Goal: Information Seeking & Learning: Find specific fact

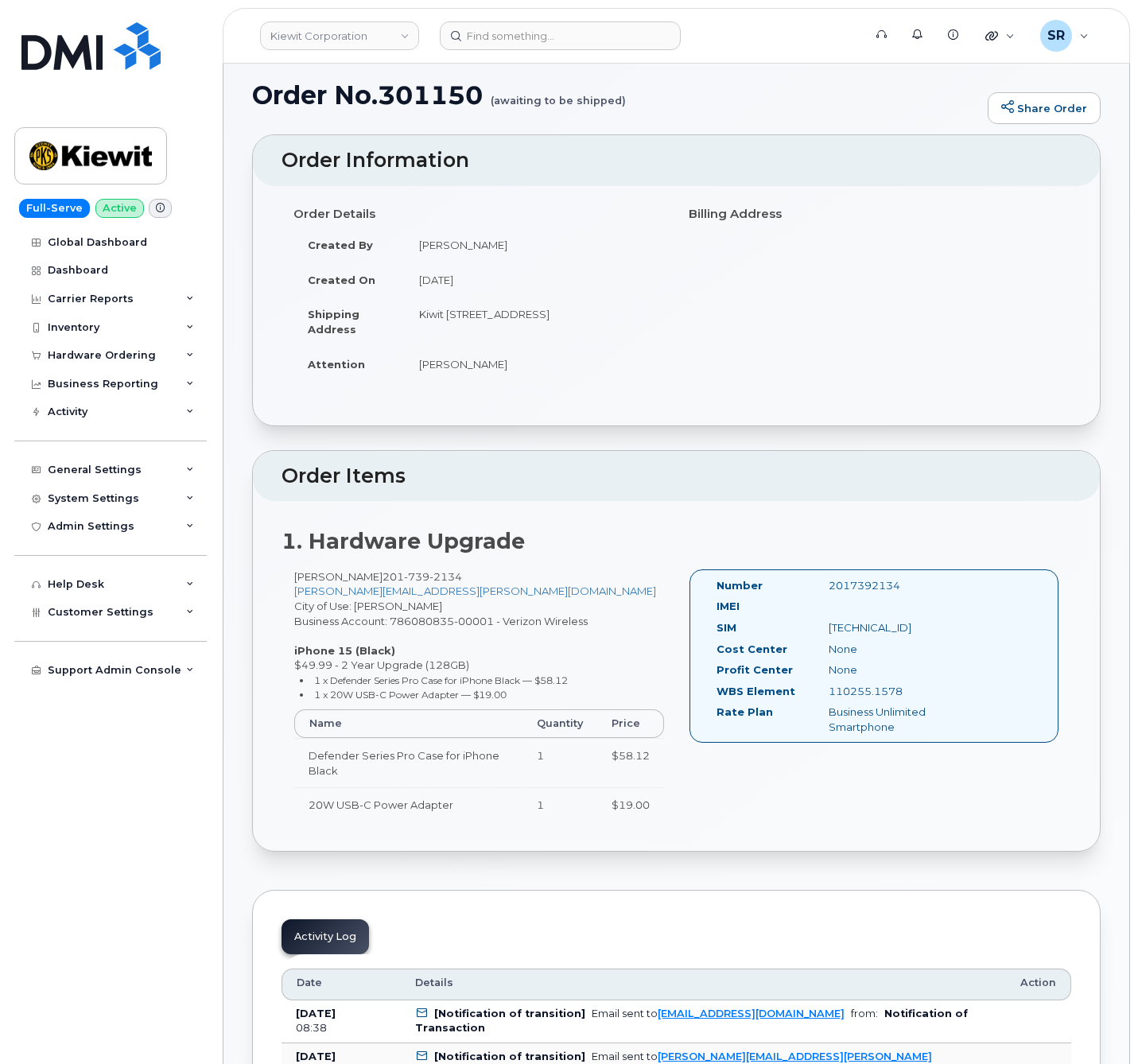
scroll to position [238, 0]
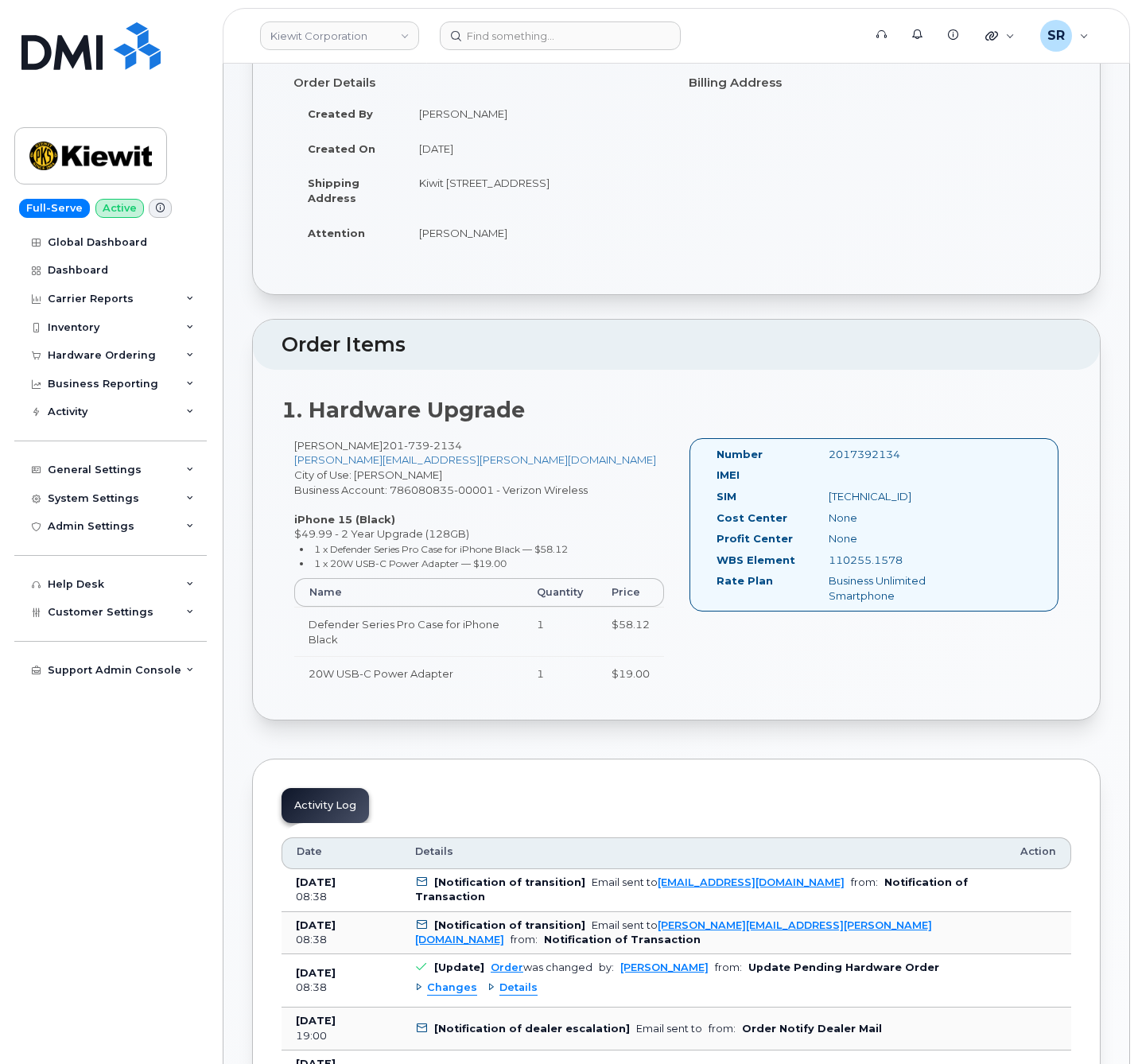
drag, startPoint x: 524, startPoint y: 581, endPoint x: 316, endPoint y: 568, distance: 208.4
click at [316, 568] on ul "1 x Defender Series Pro Case for iPhone Black — $58.12 1 x 20W USB-C Power Adap…" at bounding box center [479, 556] width 370 height 29
click at [557, 571] on li "1 x 20W USB-C Power Adapter — $19.00" at bounding box center [482, 563] width 364 height 15
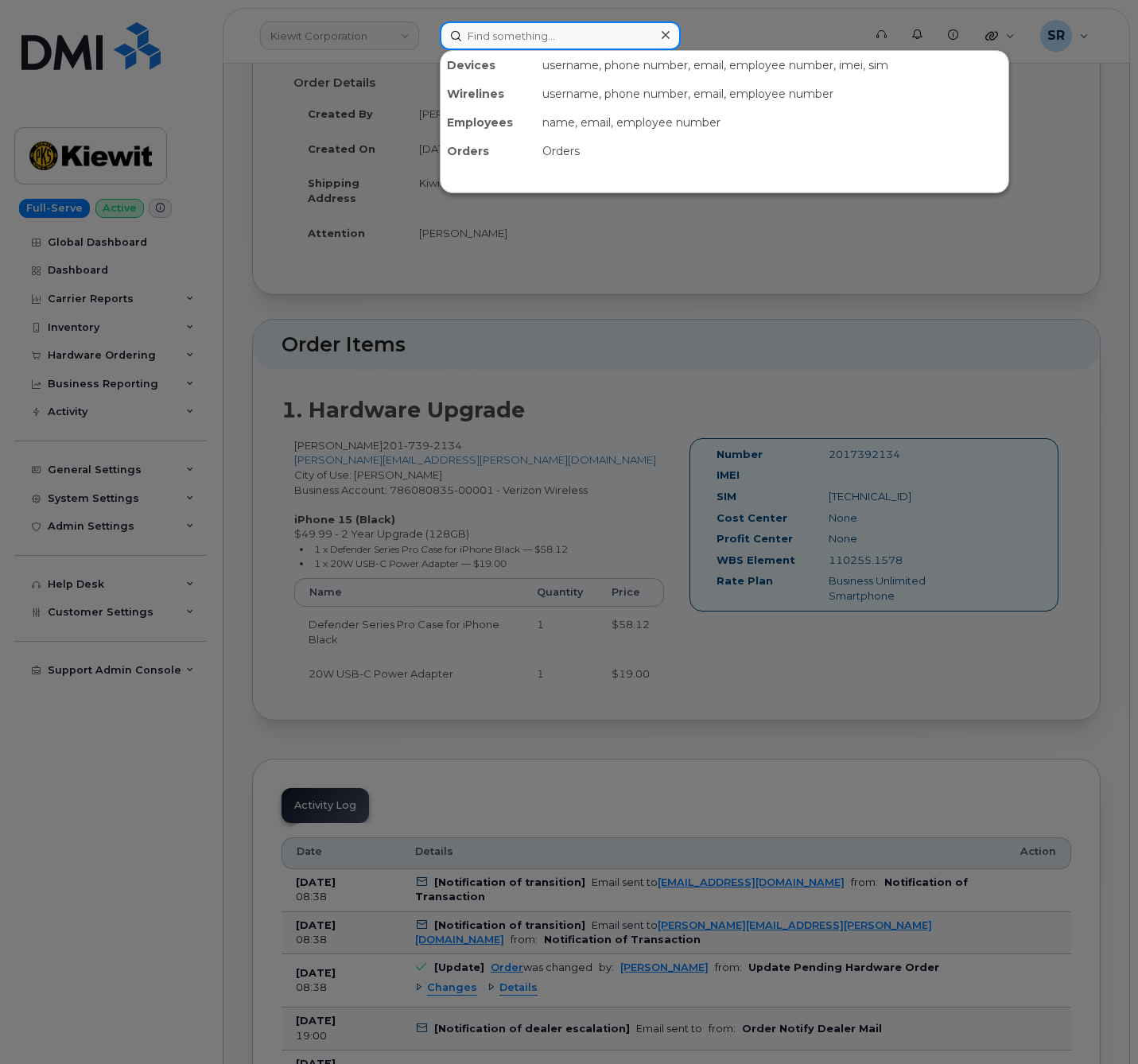
click at [523, 39] on input at bounding box center [561, 35] width 241 height 29
paste input "2069668922"
type input "2069668922"
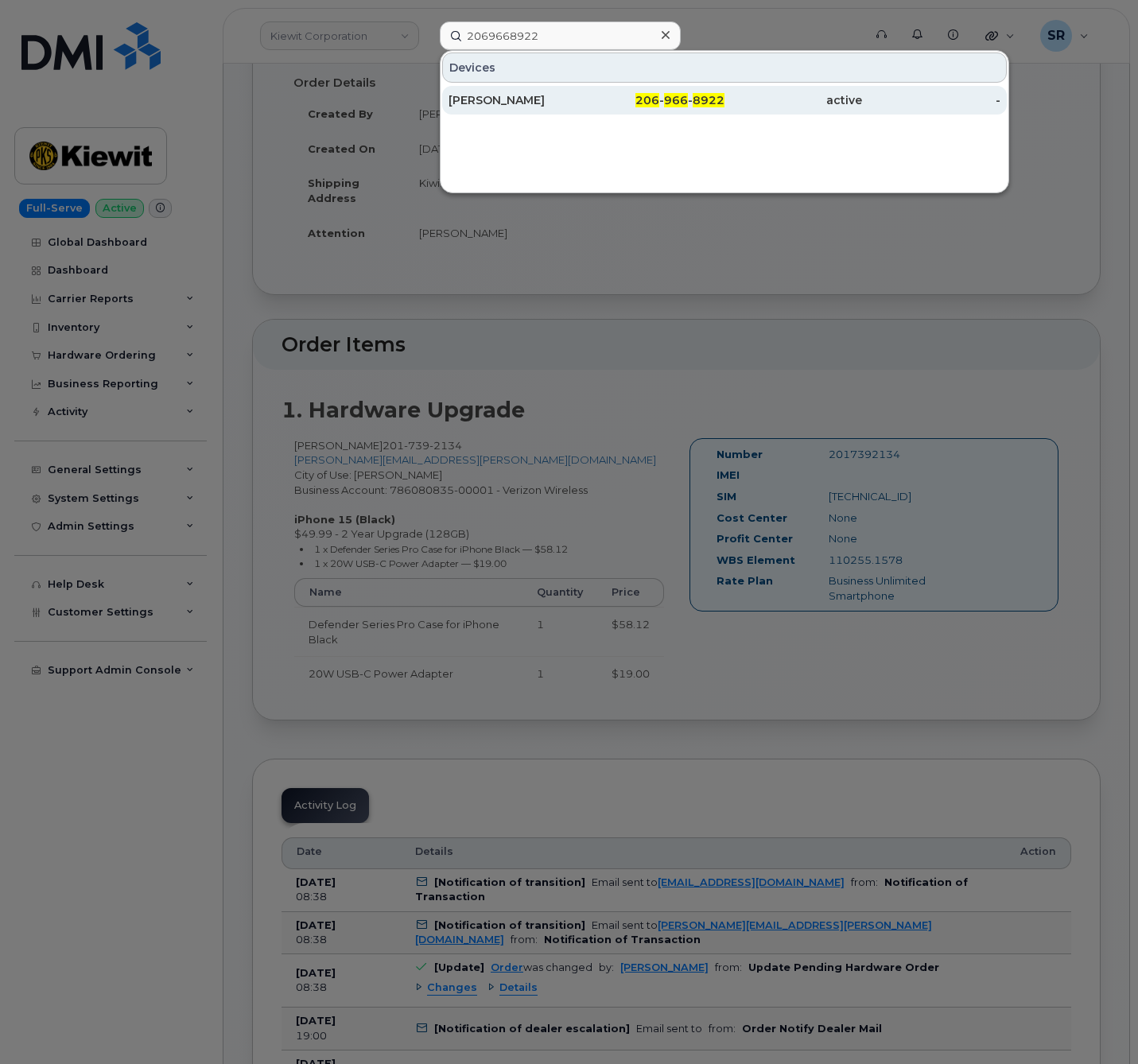
click at [554, 111] on div "[PERSON_NAME]" at bounding box center [518, 100] width 137 height 29
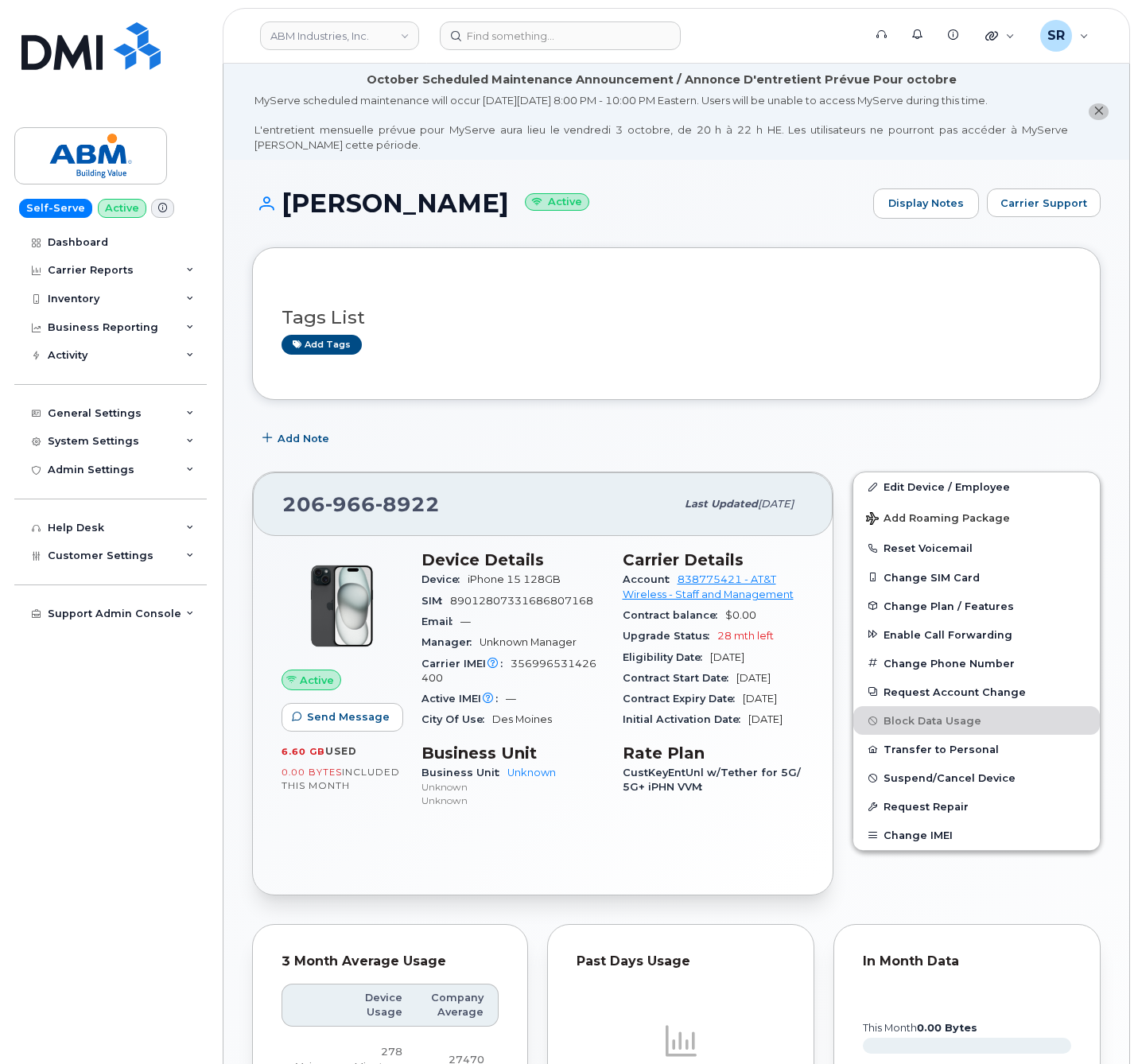
click at [551, 444] on div "Add Note" at bounding box center [677, 438] width 848 height 29
click at [657, 452] on div "Add Note" at bounding box center [677, 438] width 848 height 29
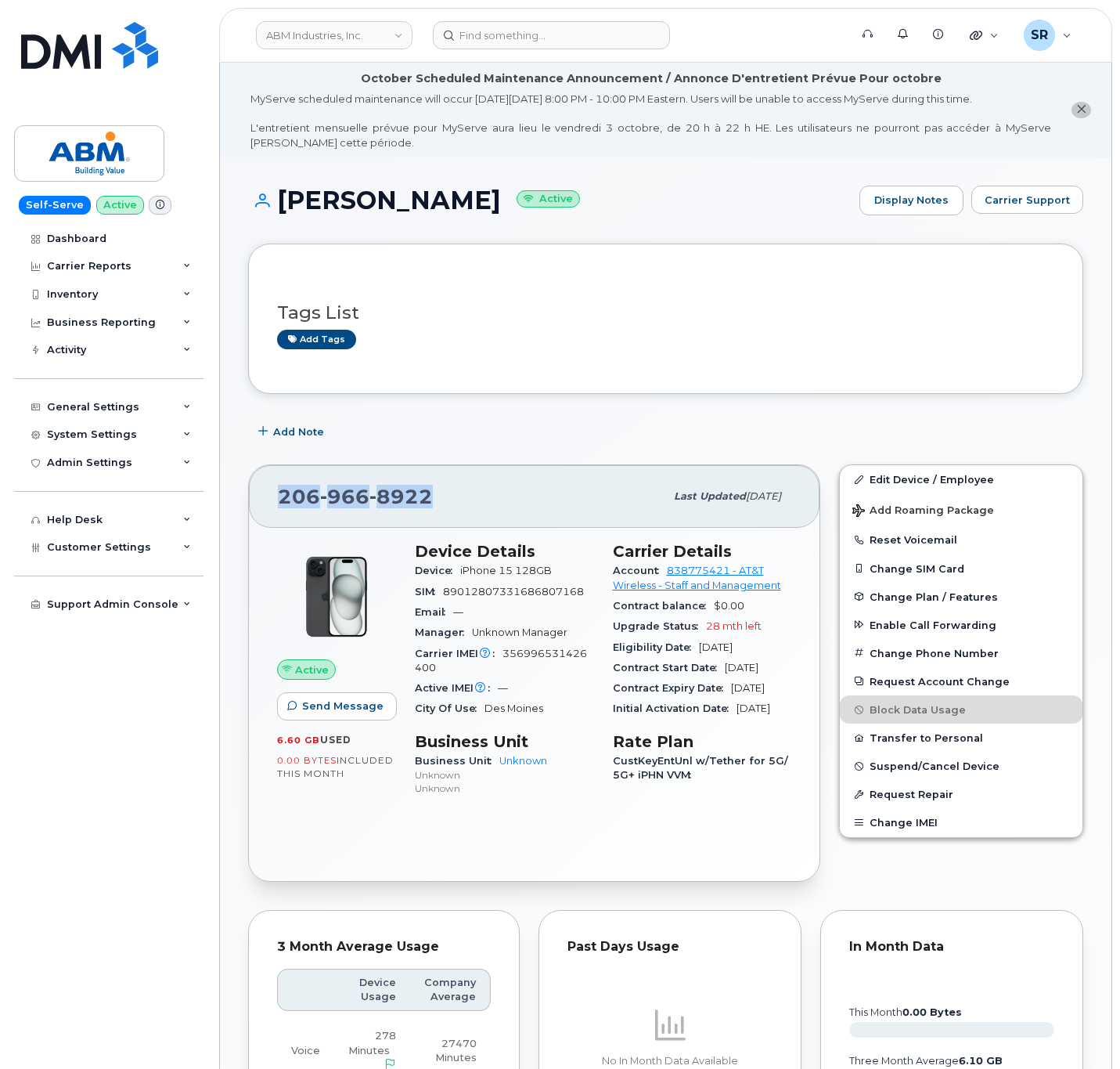
drag, startPoint x: 432, startPoint y: 492, endPoint x: 236, endPoint y: 505, distance: 196.4
click at [236, 505] on div "MOGES FESSEHA Active Display Notes Carrier Support Tags List Add tags Add Note …" at bounding box center [666, 966] width 892 height 1617
copy span "206 966 8922"
click at [449, 493] on div "206 966 8922" at bounding box center [471, 496] width 387 height 33
drag, startPoint x: 442, startPoint y: 496, endPoint x: 226, endPoint y: 506, distance: 216.2
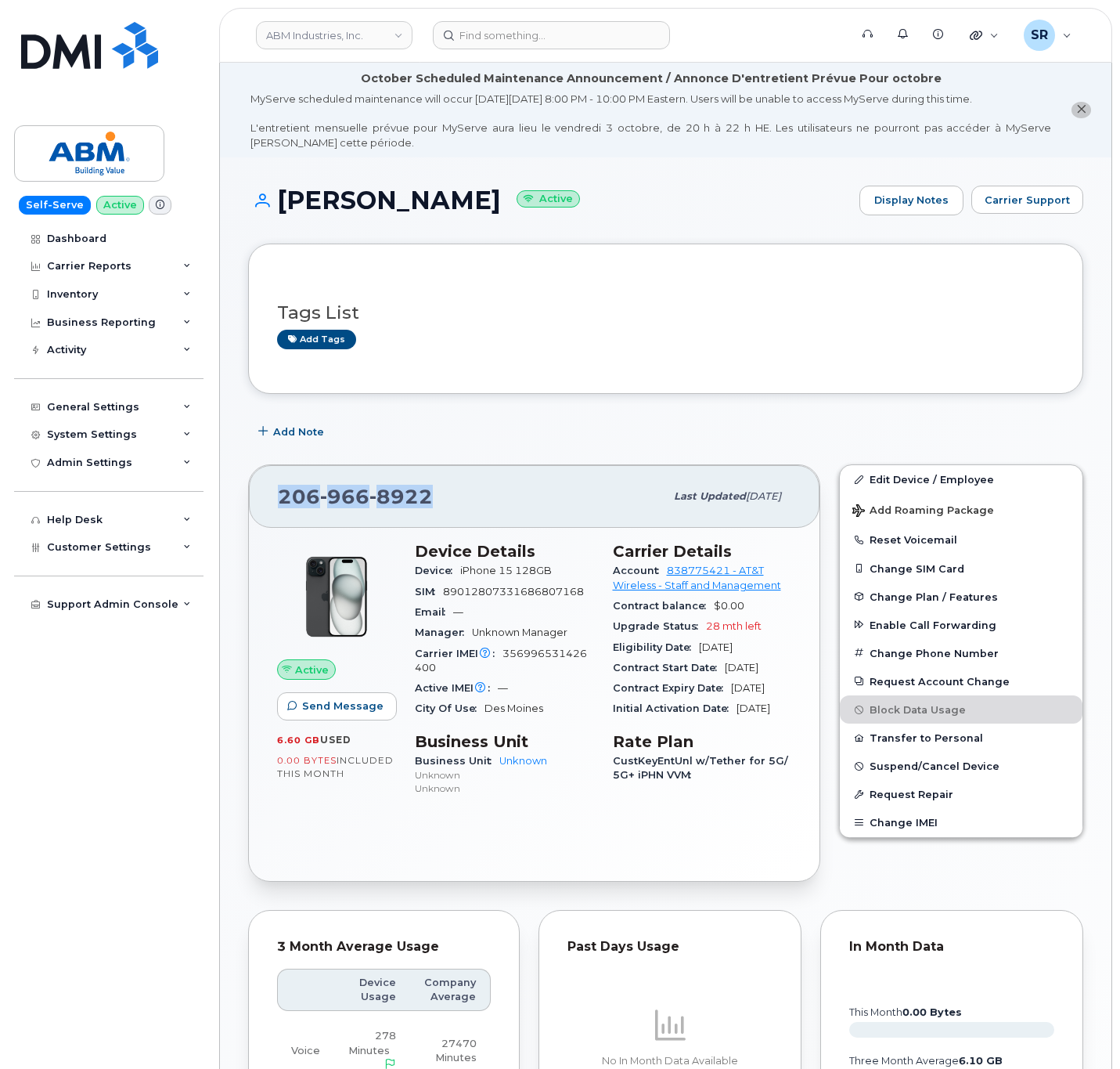
click at [226, 506] on div "MOGES FESSEHA Active Display Notes Carrier Support Tags List Add tags Add Note …" at bounding box center [666, 966] width 892 height 1617
copy span "206 966 8922"
click at [608, 34] on input at bounding box center [552, 35] width 237 height 29
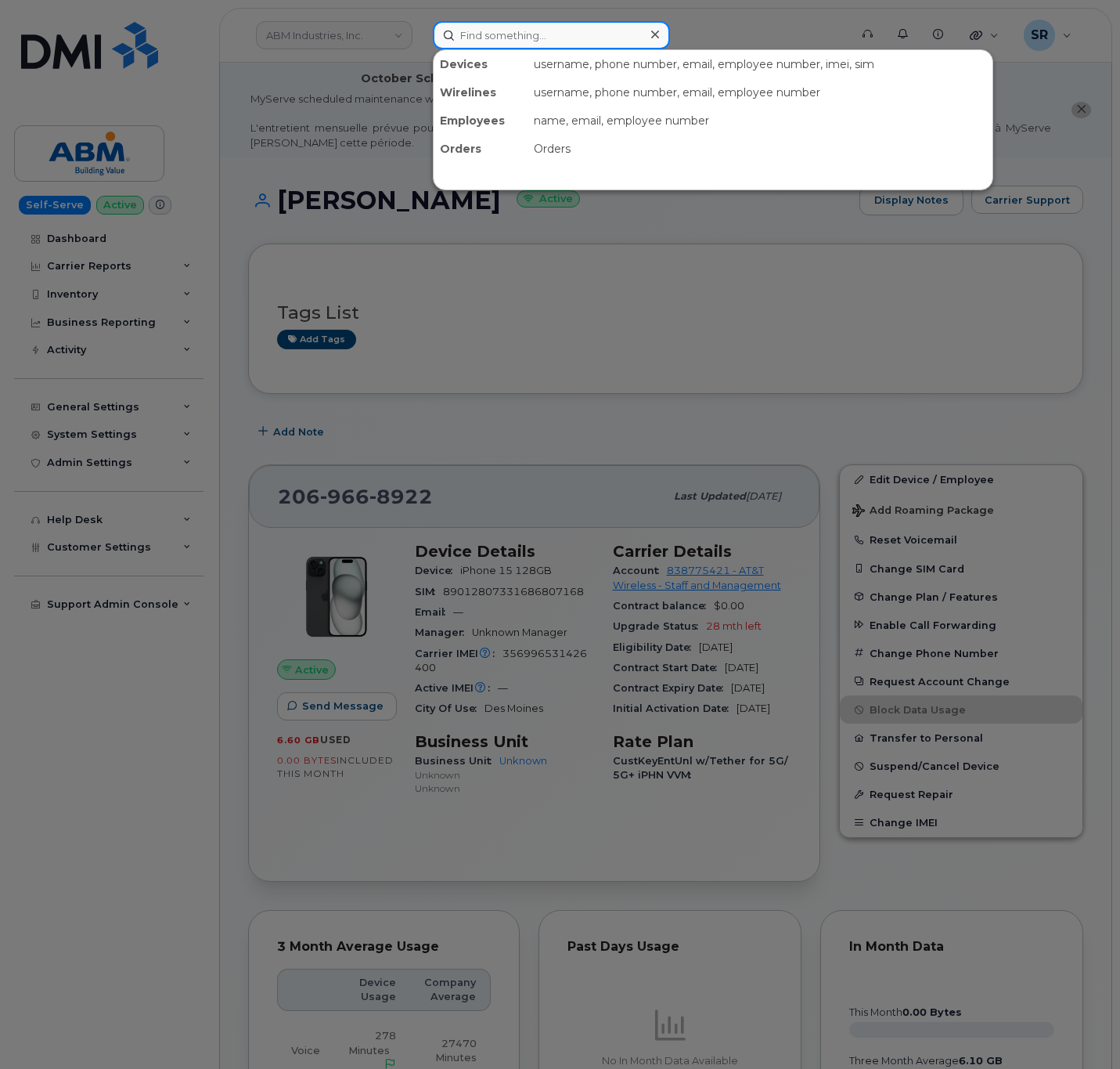
paste input "steritech"
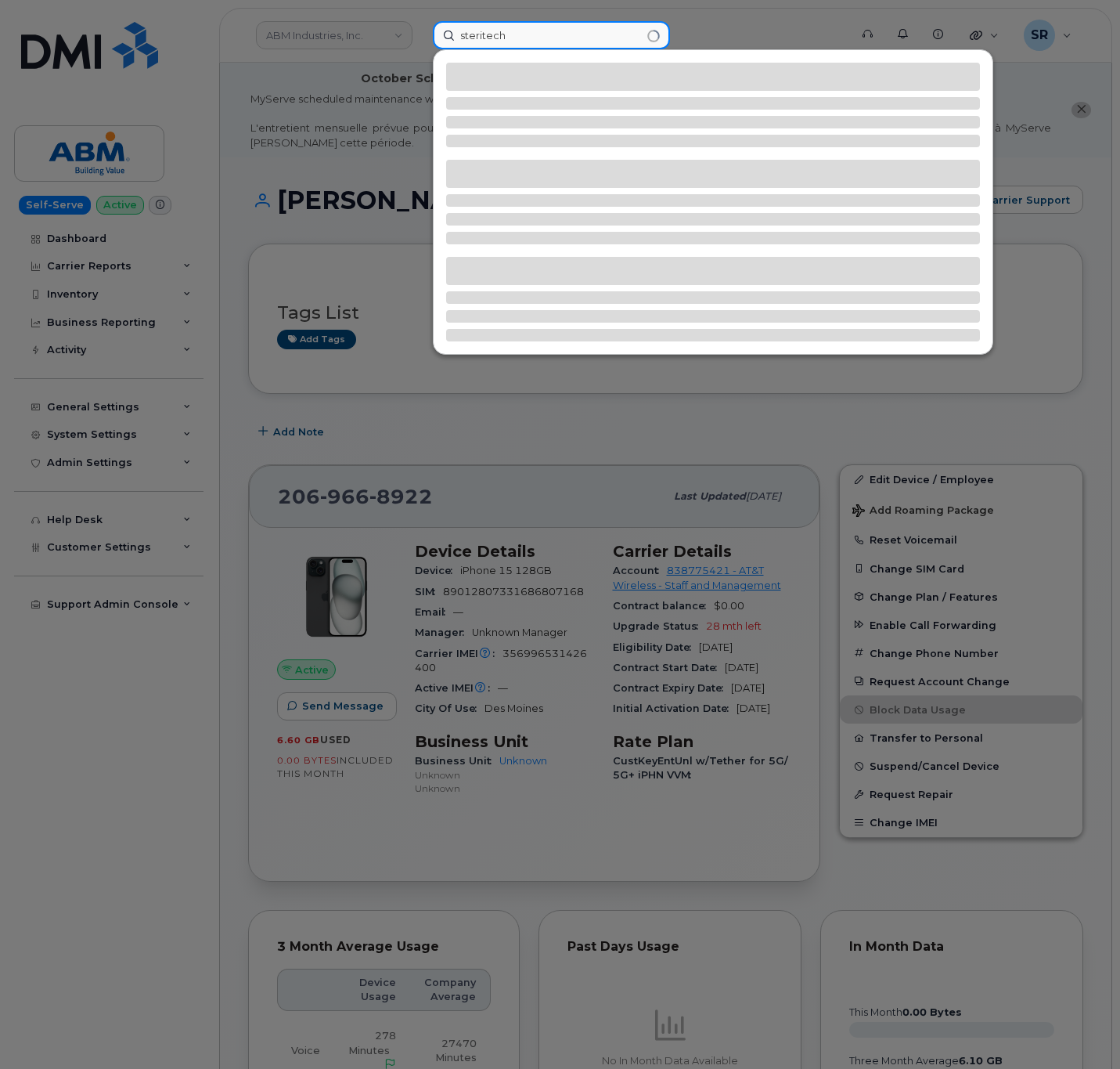
type input "steritech"
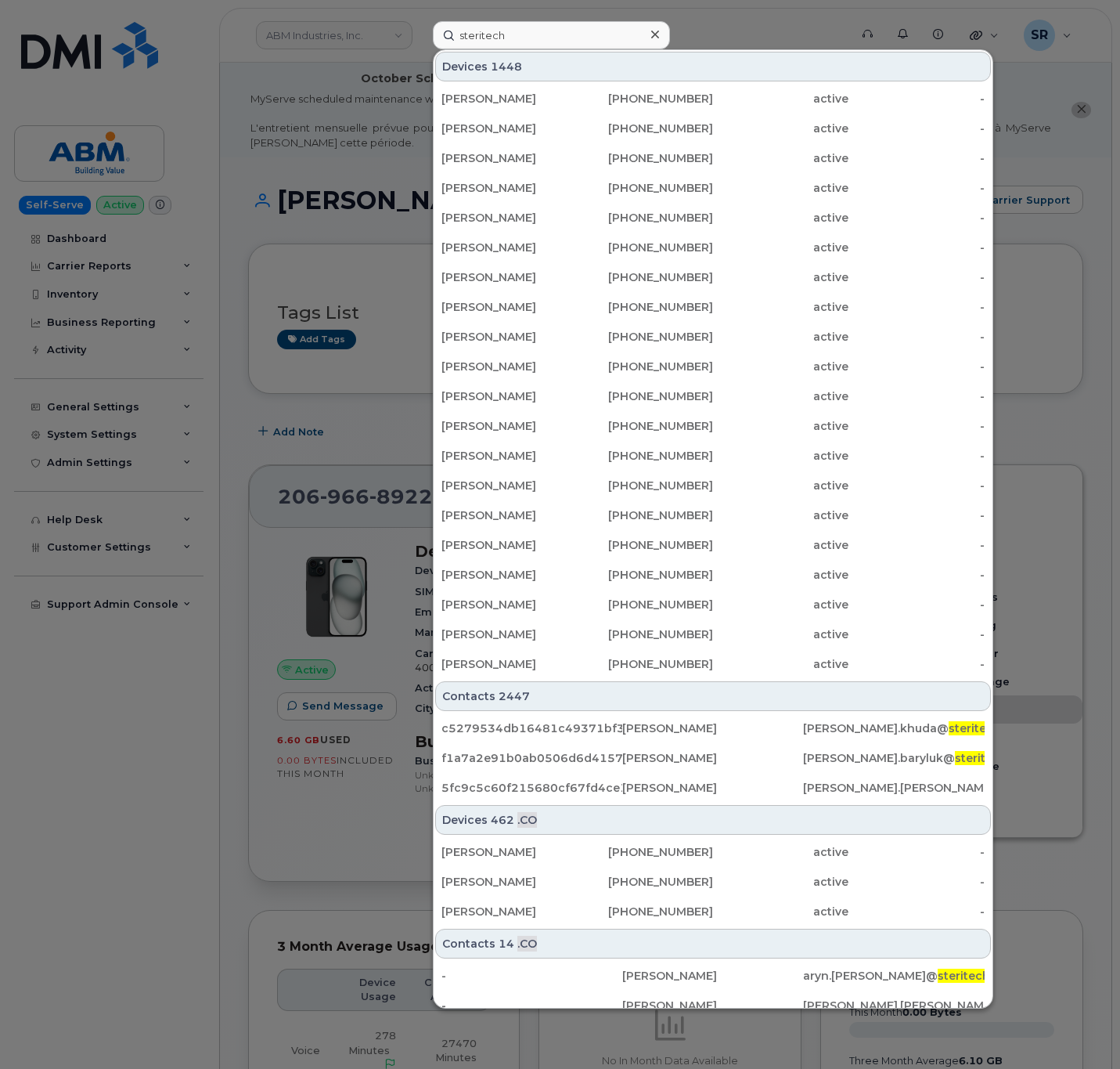
click at [354, 36] on div at bounding box center [560, 534] width 1120 height 1069
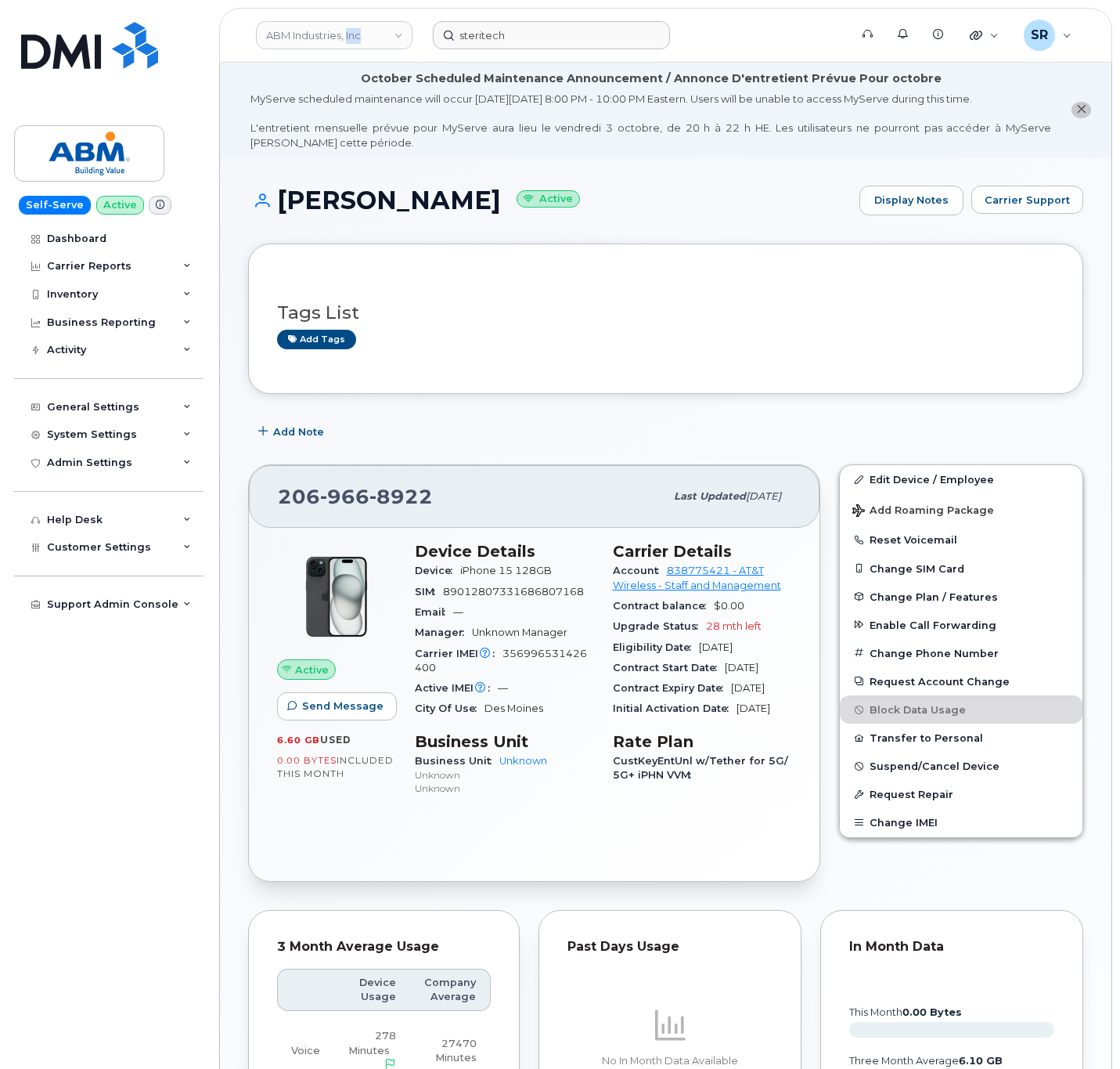
click at [354, 36] on link "ABM Industries, Inc." at bounding box center [334, 35] width 157 height 29
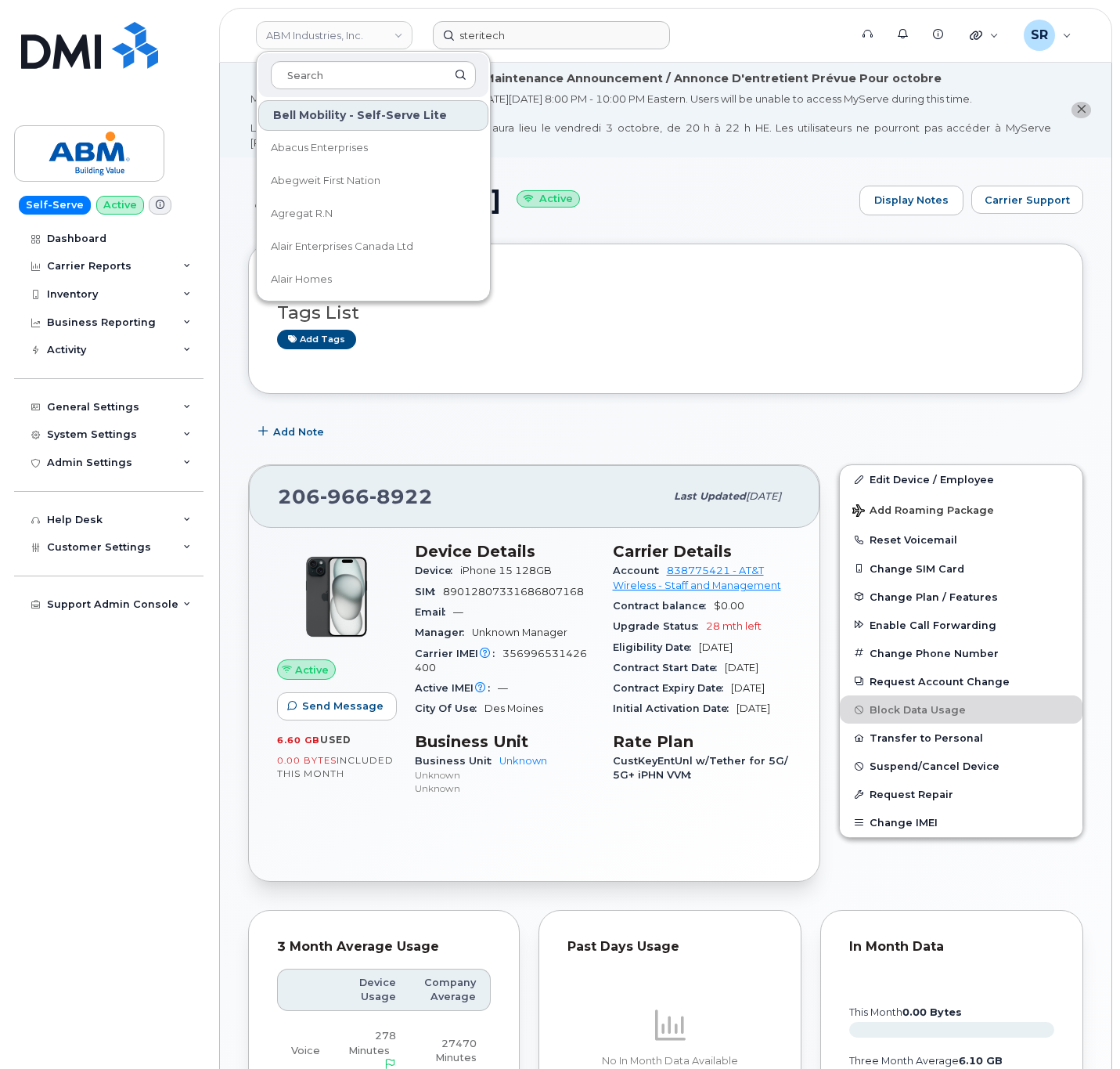
type input "steritech"
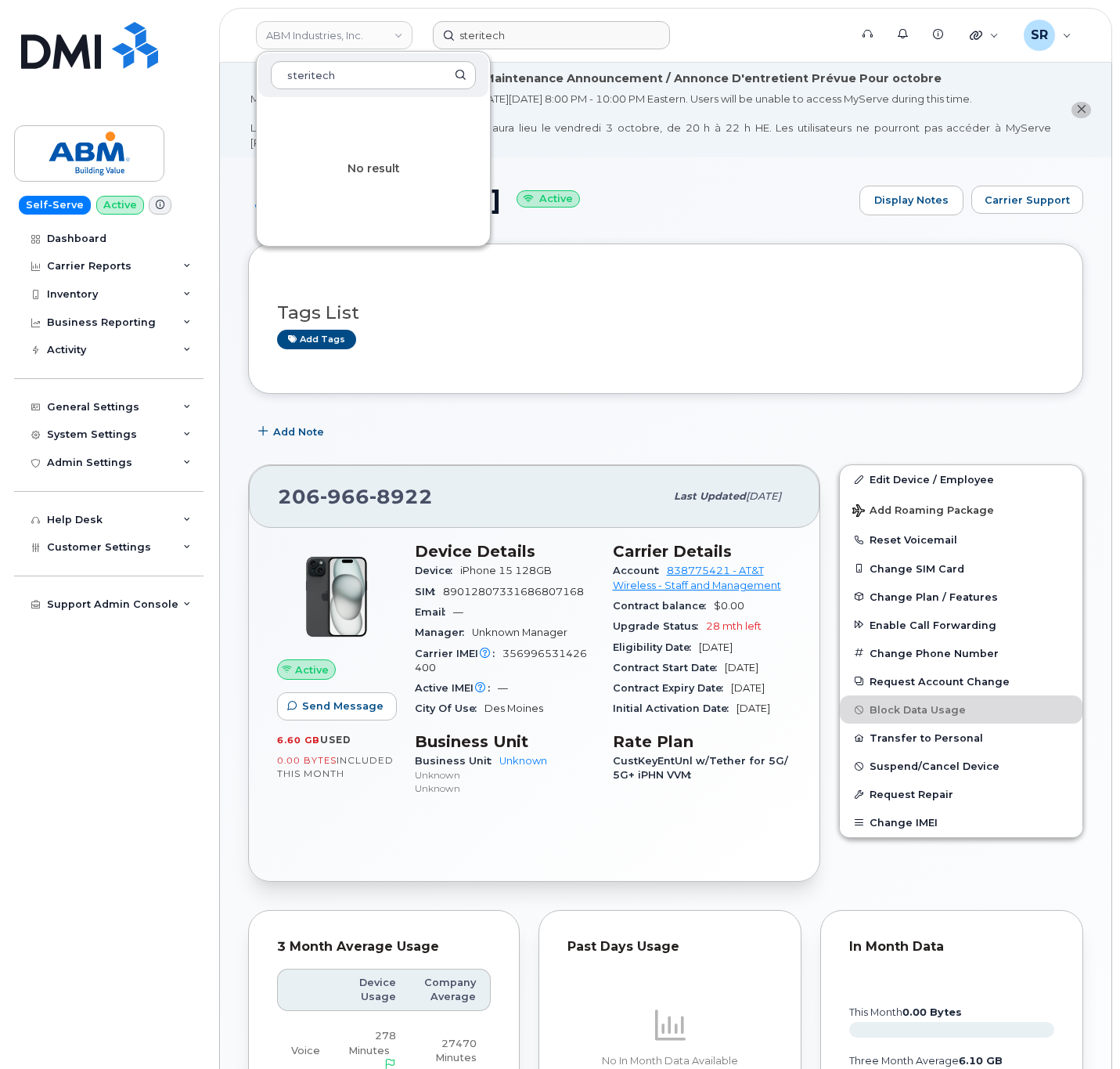
drag, startPoint x: 395, startPoint y: 86, endPoint x: 247, endPoint y: 94, distance: 148.2
click at [247, 94] on div "ABM Industries, Inc. steritech No result steritech Support Alerts Knowledge Bas…" at bounding box center [665, 918] width 893 height 1713
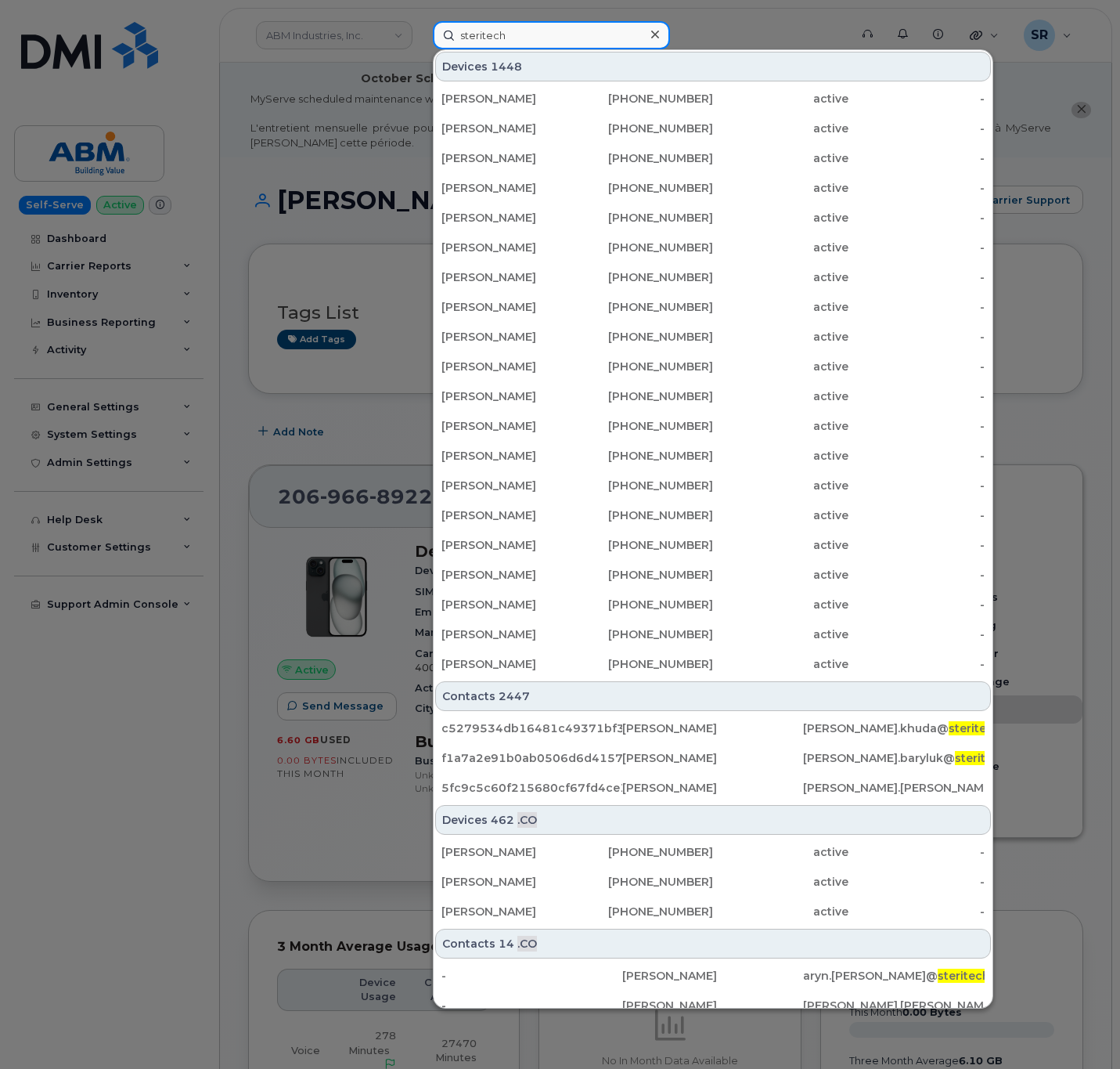
click at [502, 30] on input "steritech" at bounding box center [552, 35] width 237 height 29
paste input "306-371-9703"
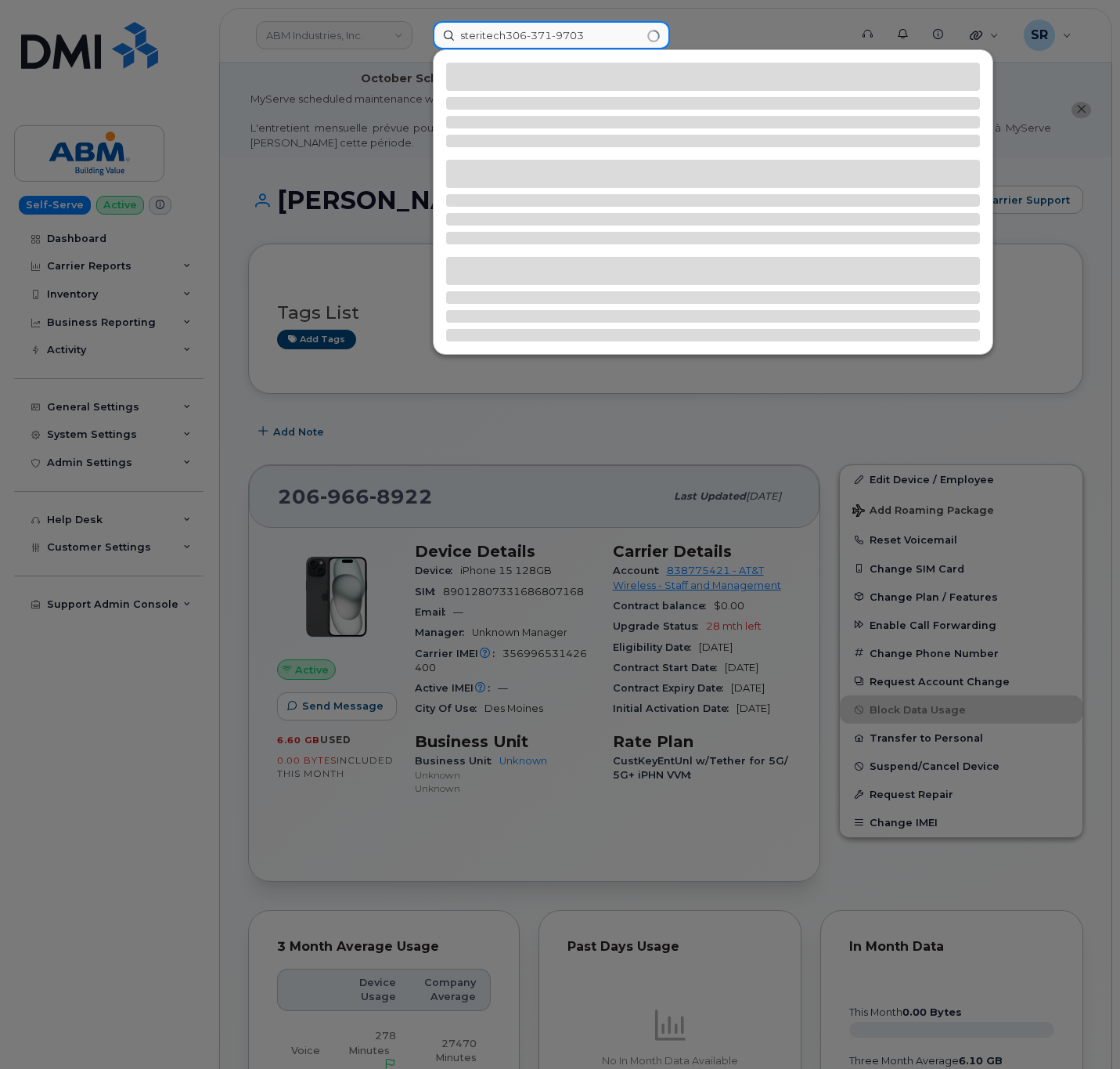
drag, startPoint x: 510, startPoint y: 34, endPoint x: 314, endPoint y: 42, distance: 196.2
click at [420, 42] on div "steritech306-371-9703" at bounding box center [636, 35] width 431 height 29
paste input
type input "306-371-9703"
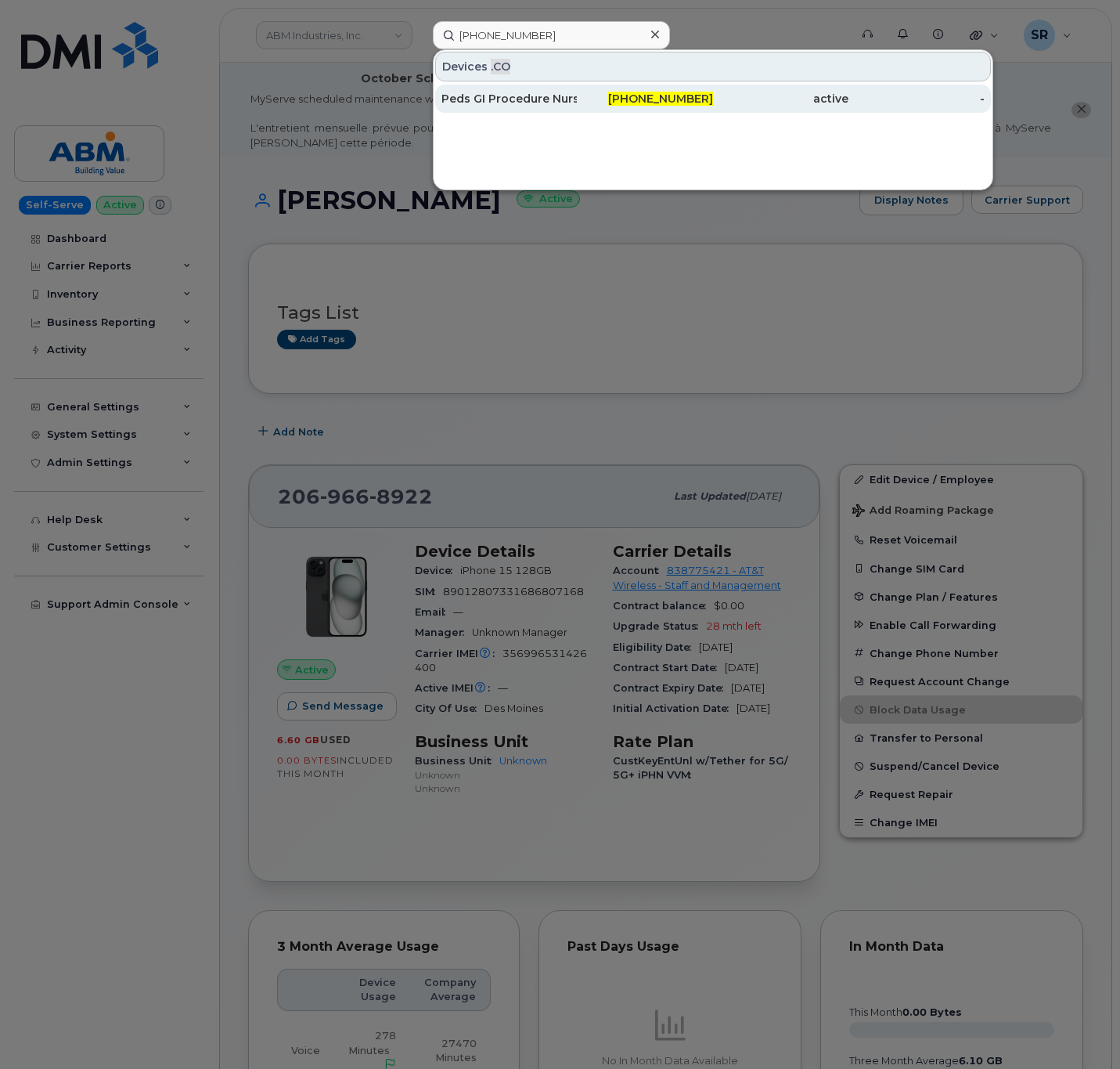
click at [618, 94] on div "306-371-9703" at bounding box center [644, 99] width 135 height 16
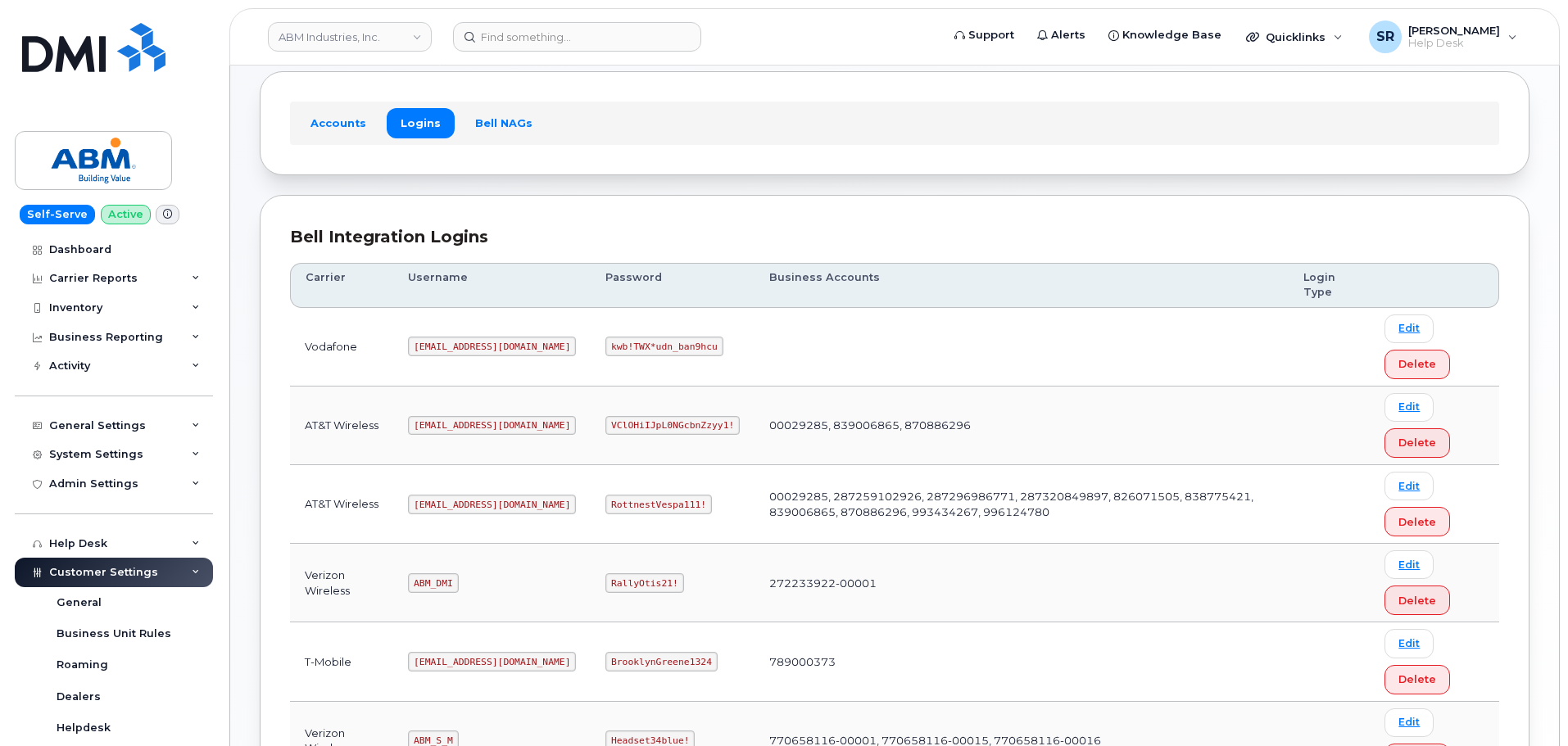
scroll to position [164, 0]
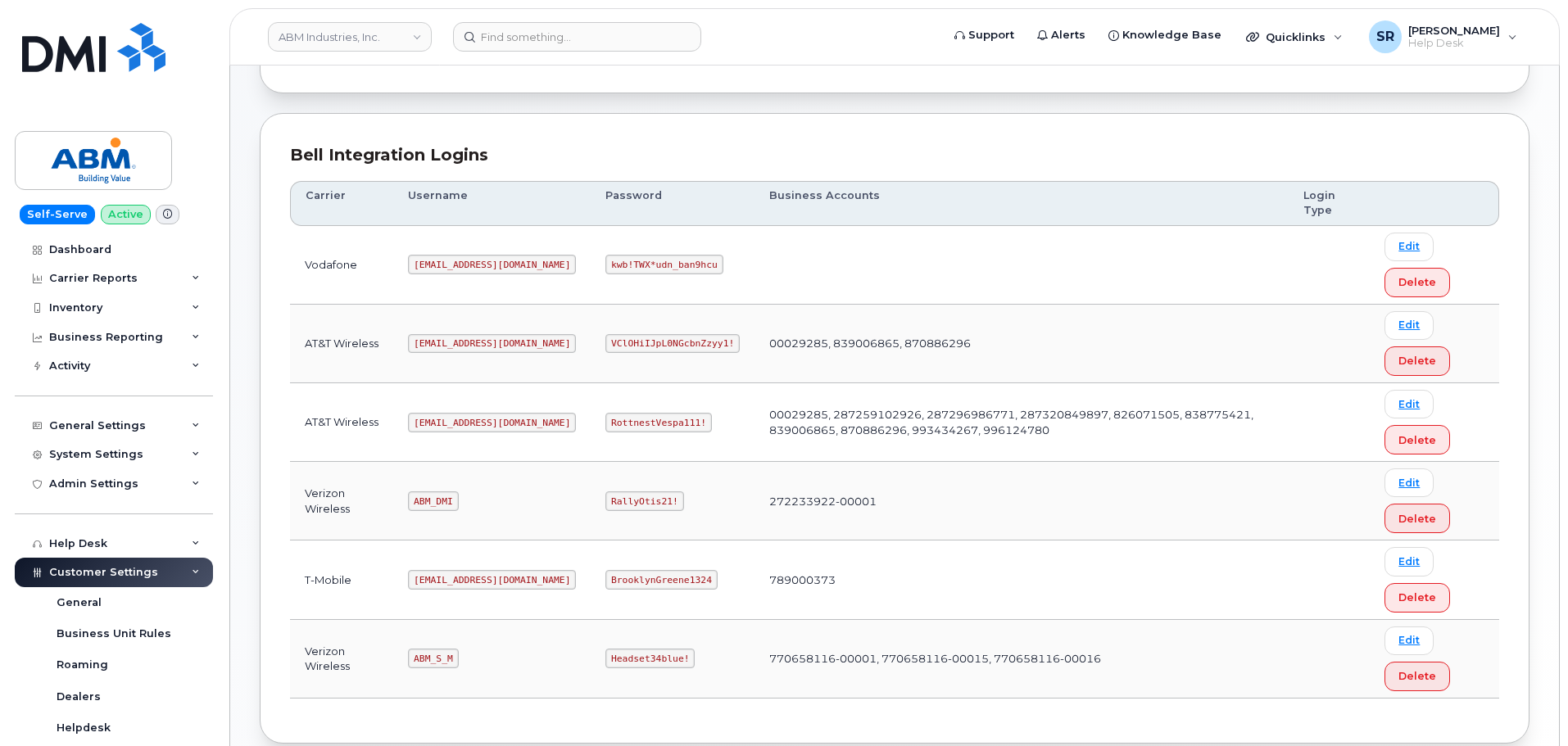
click at [446, 422] on code "abm@dminc.com" at bounding box center [491, 423] width 168 height 20
copy code "abm@dminc.com"
click at [605, 419] on code "RottnestVespa111!" at bounding box center [659, 423] width 107 height 20
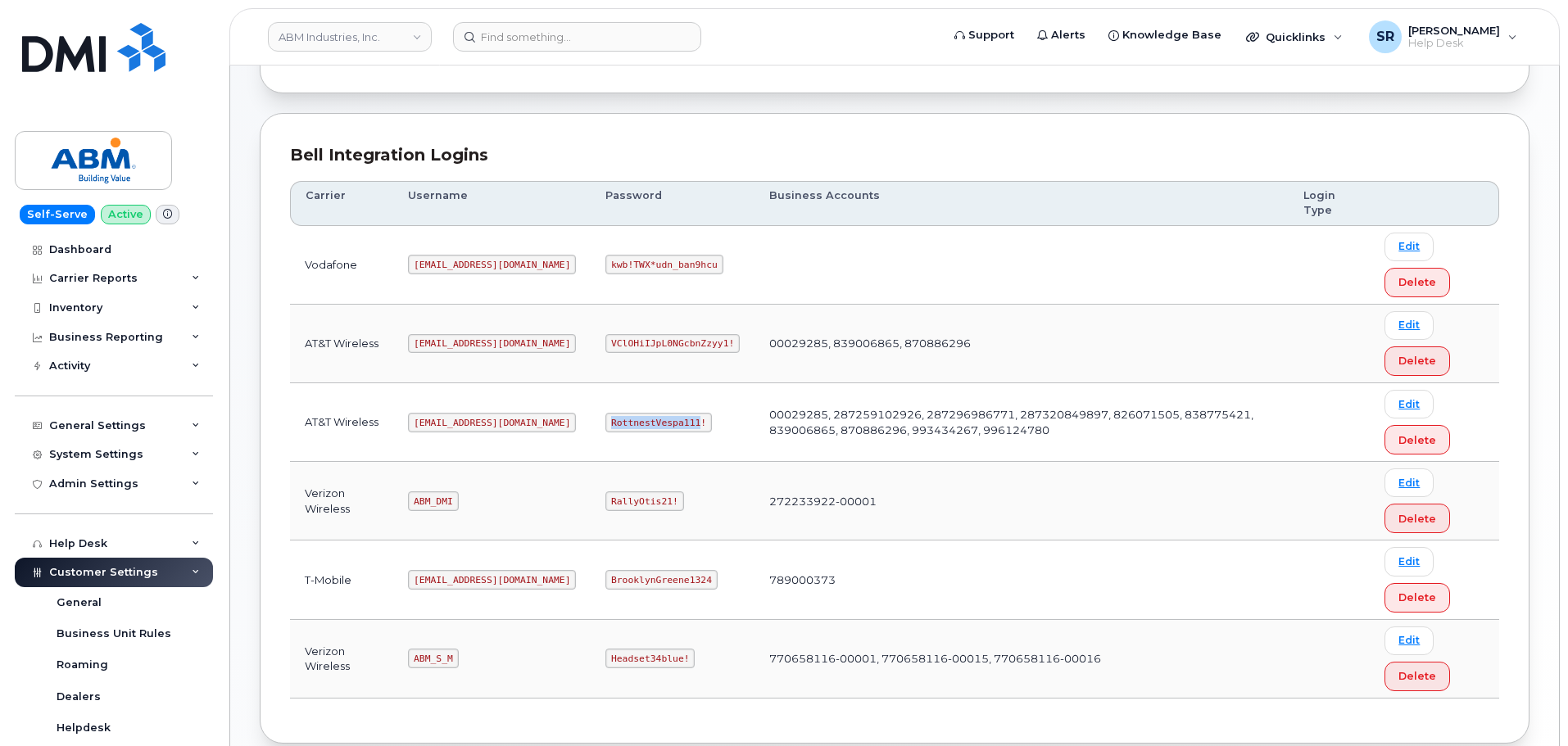
click at [605, 419] on code "RottnestVespa111!" at bounding box center [659, 423] width 107 height 20
copy code "RottnestVespa111!"
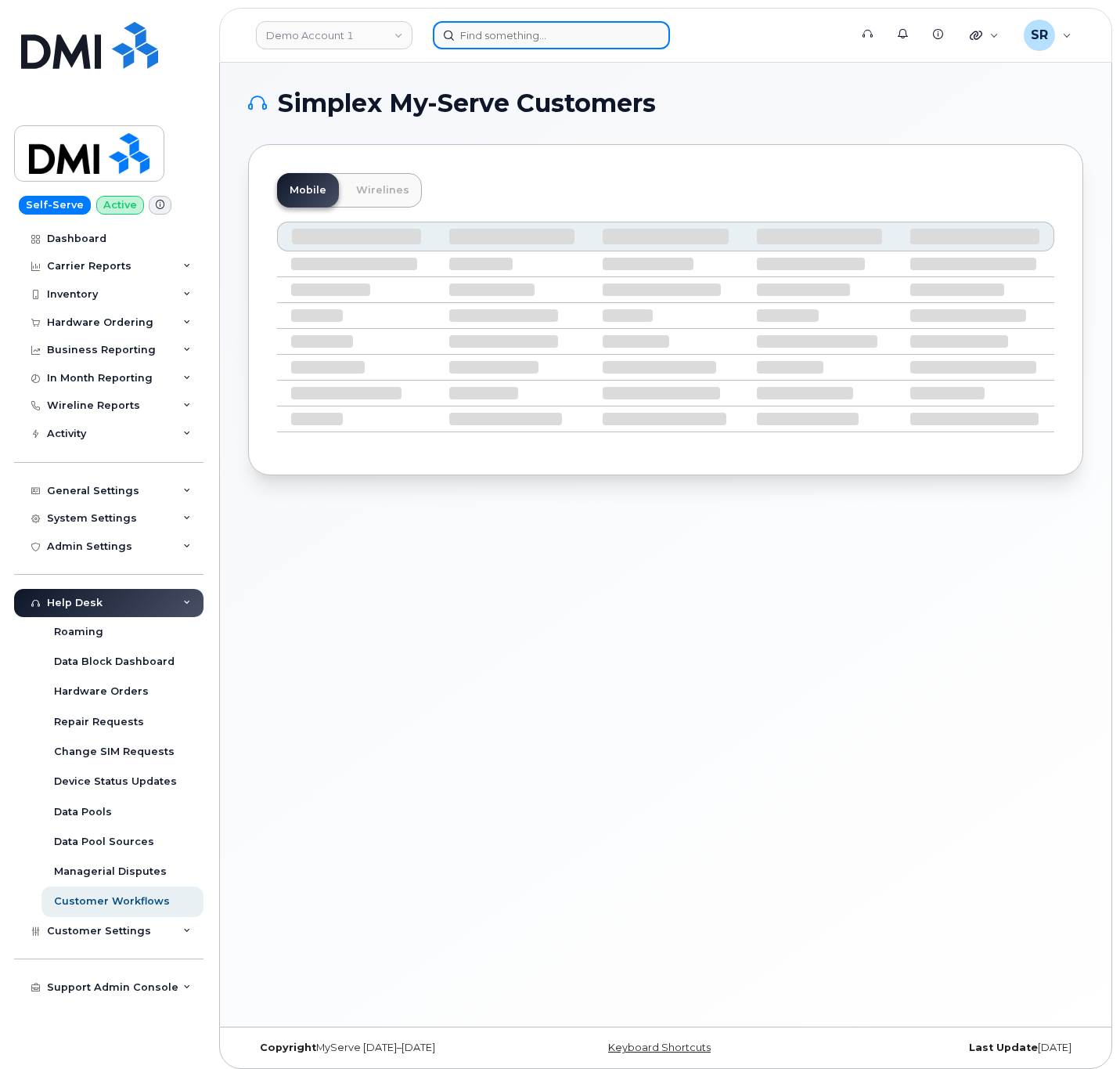
click at [508, 45] on input at bounding box center [552, 35] width 237 height 29
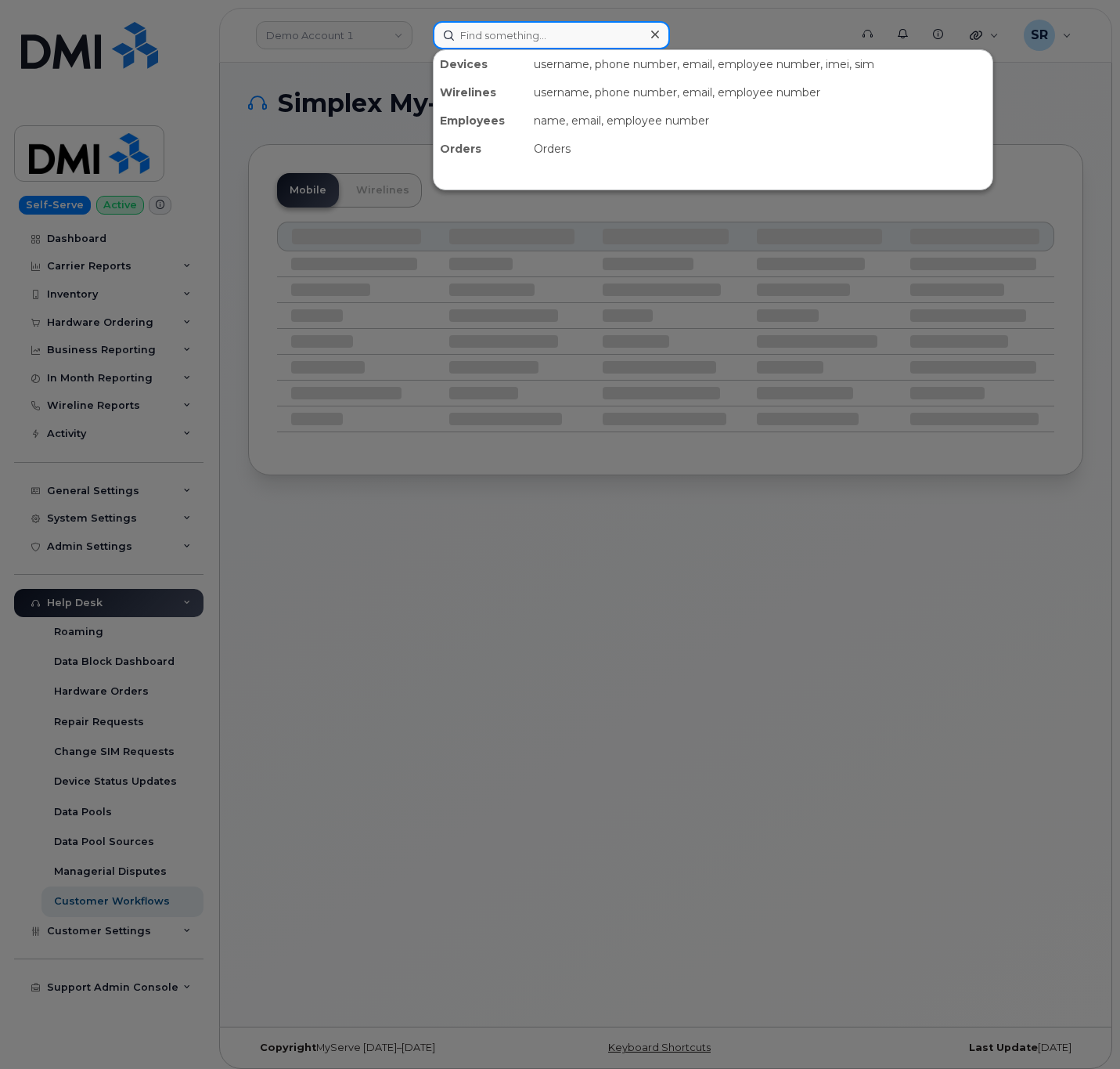
paste input "[PHONE_NUMBER]"
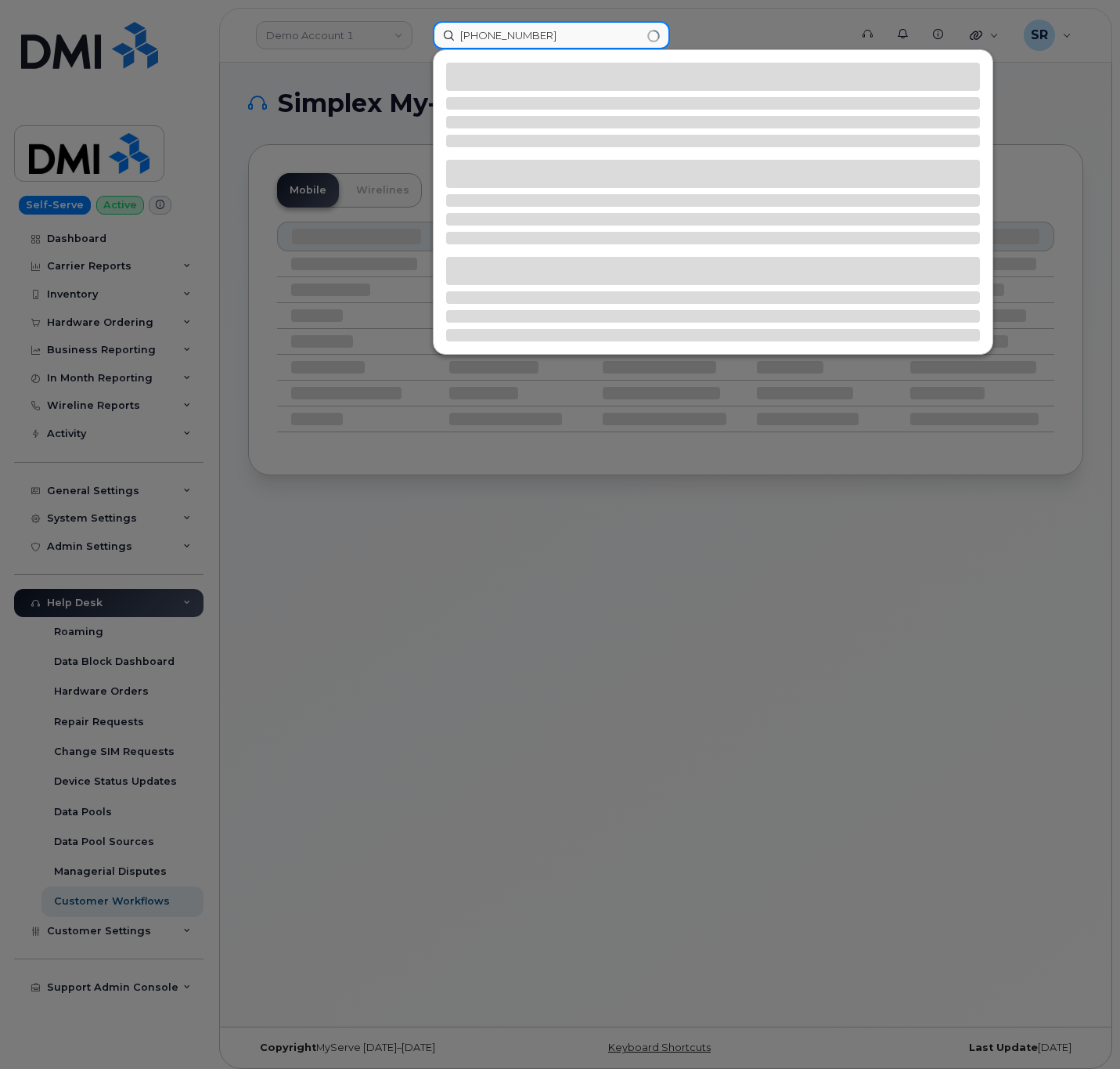
type input "[PHONE_NUMBER]"
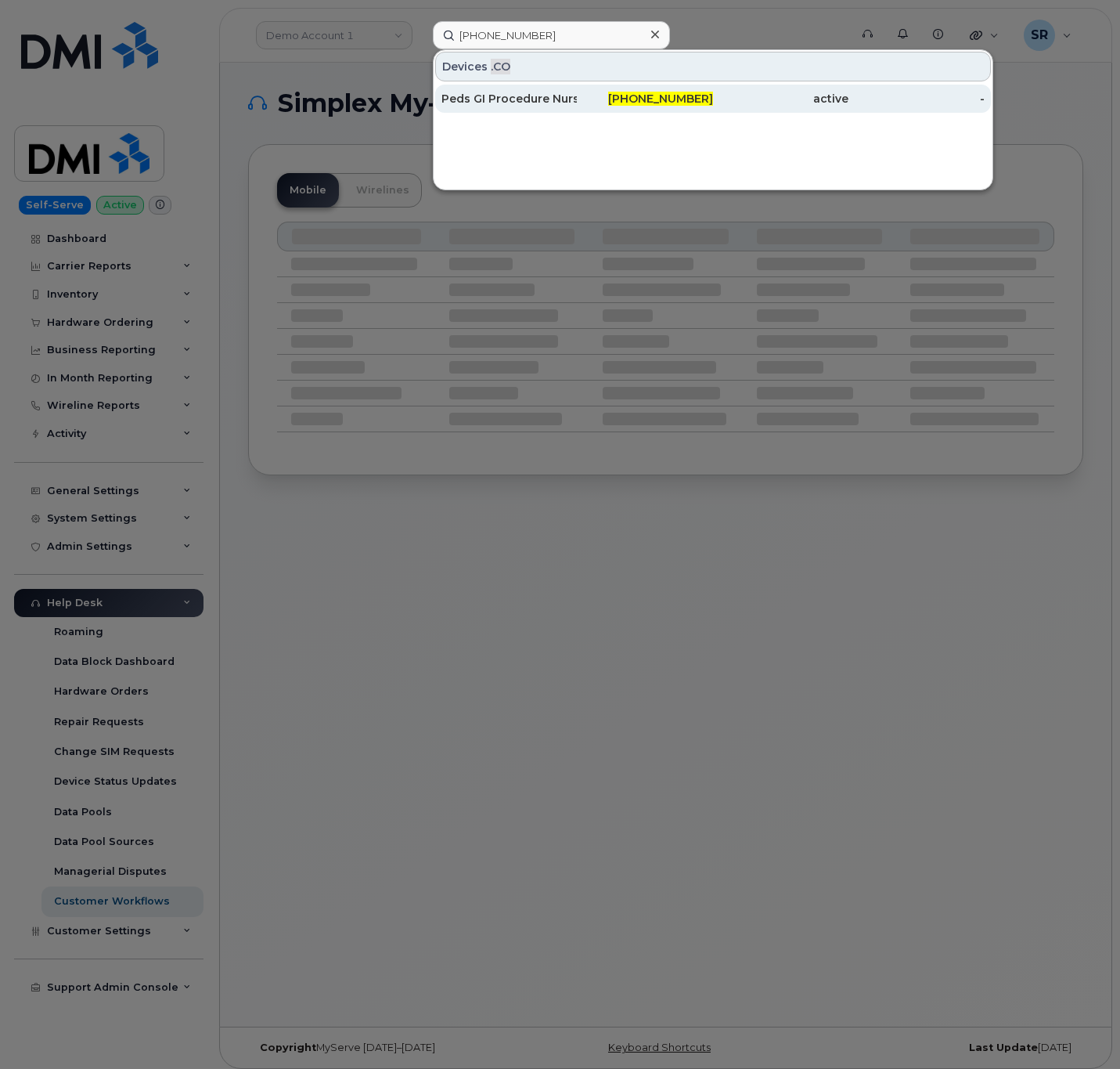
click at [590, 102] on div "[PHONE_NUMBER]" at bounding box center [644, 99] width 135 height 16
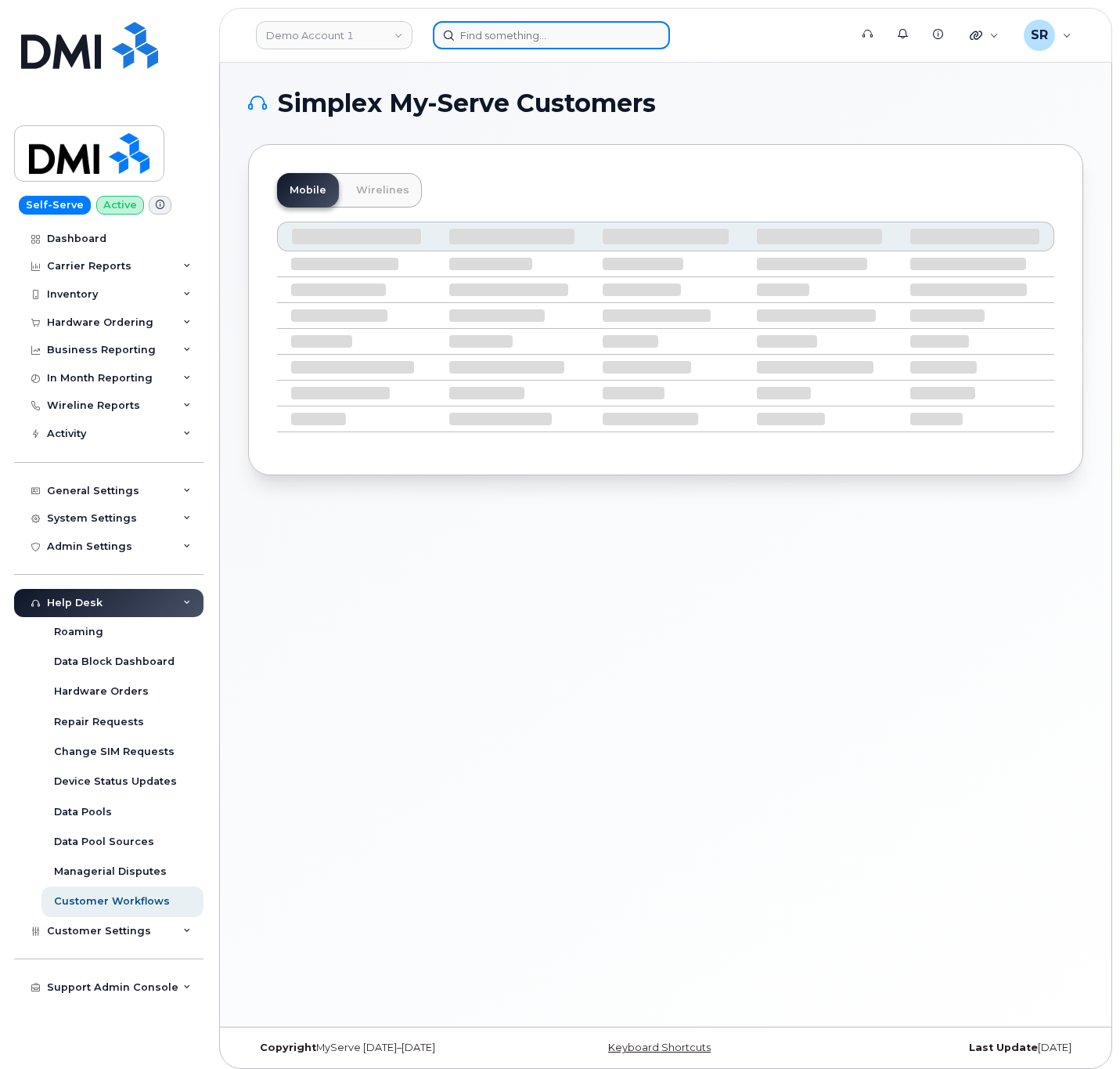
click at [606, 40] on input at bounding box center [552, 35] width 237 height 29
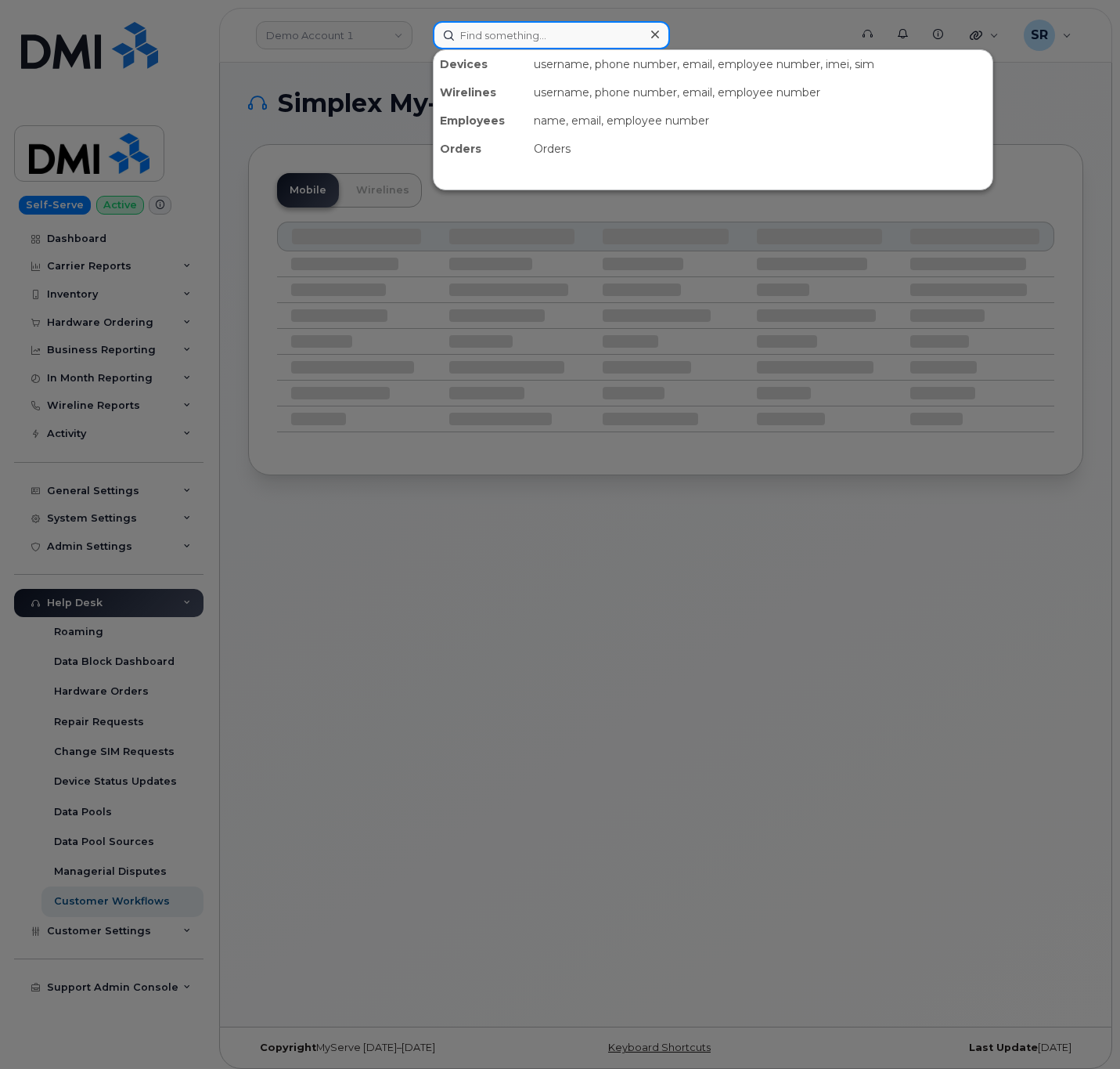
paste input "8648220617"
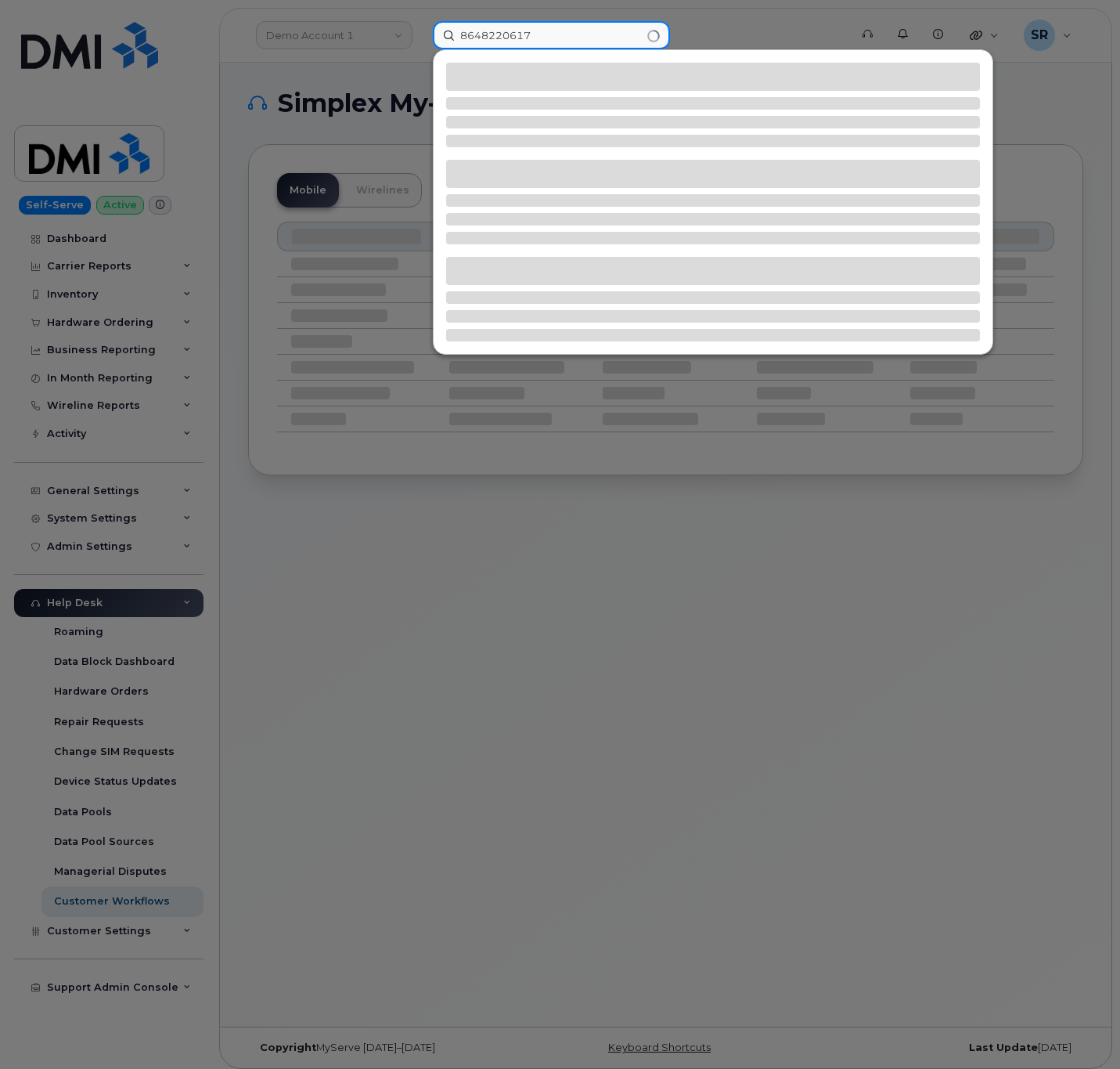
type input "8648220617"
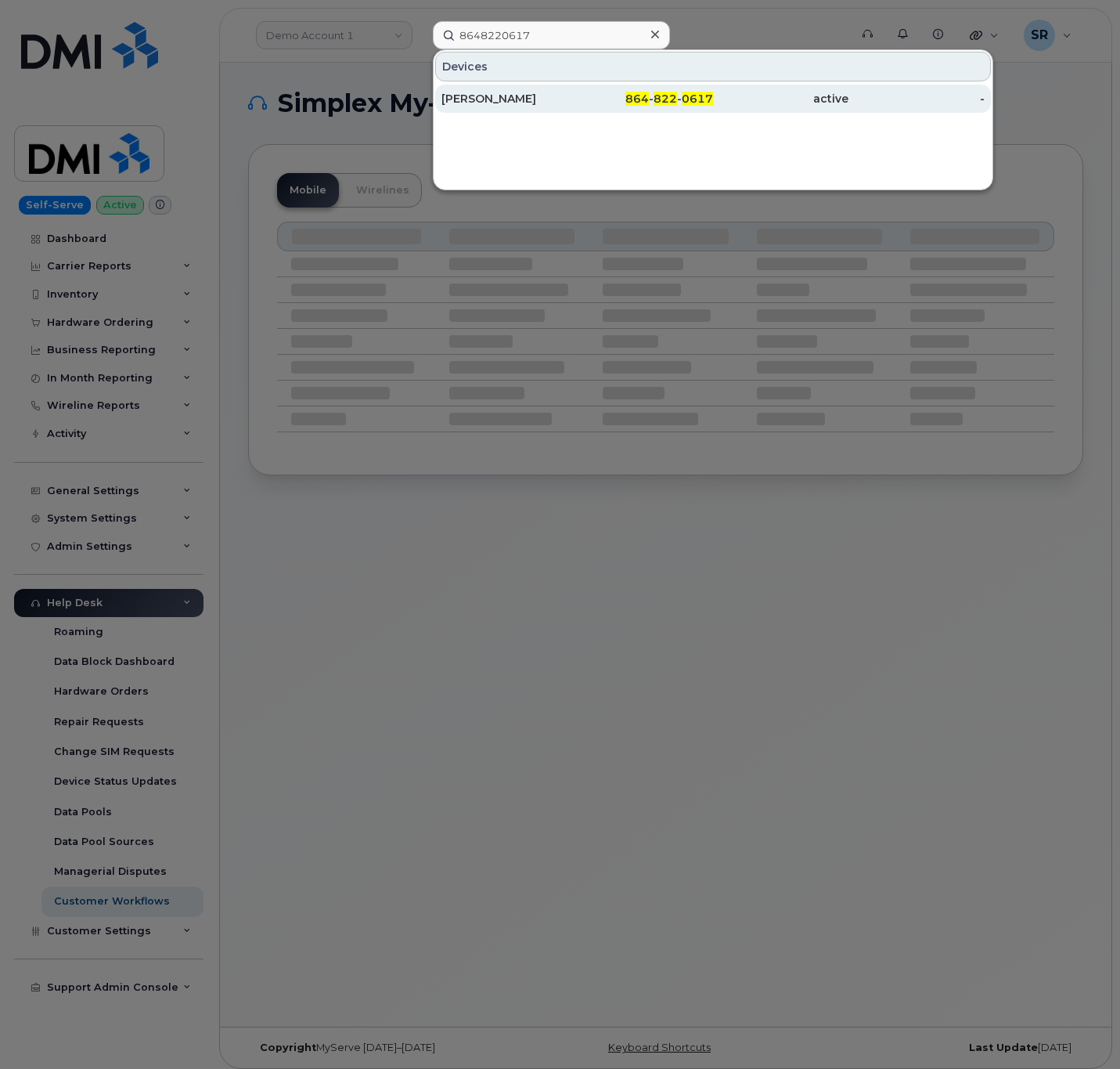
click at [579, 92] on div "864 - 822 - 0617" at bounding box center [644, 99] width 135 height 29
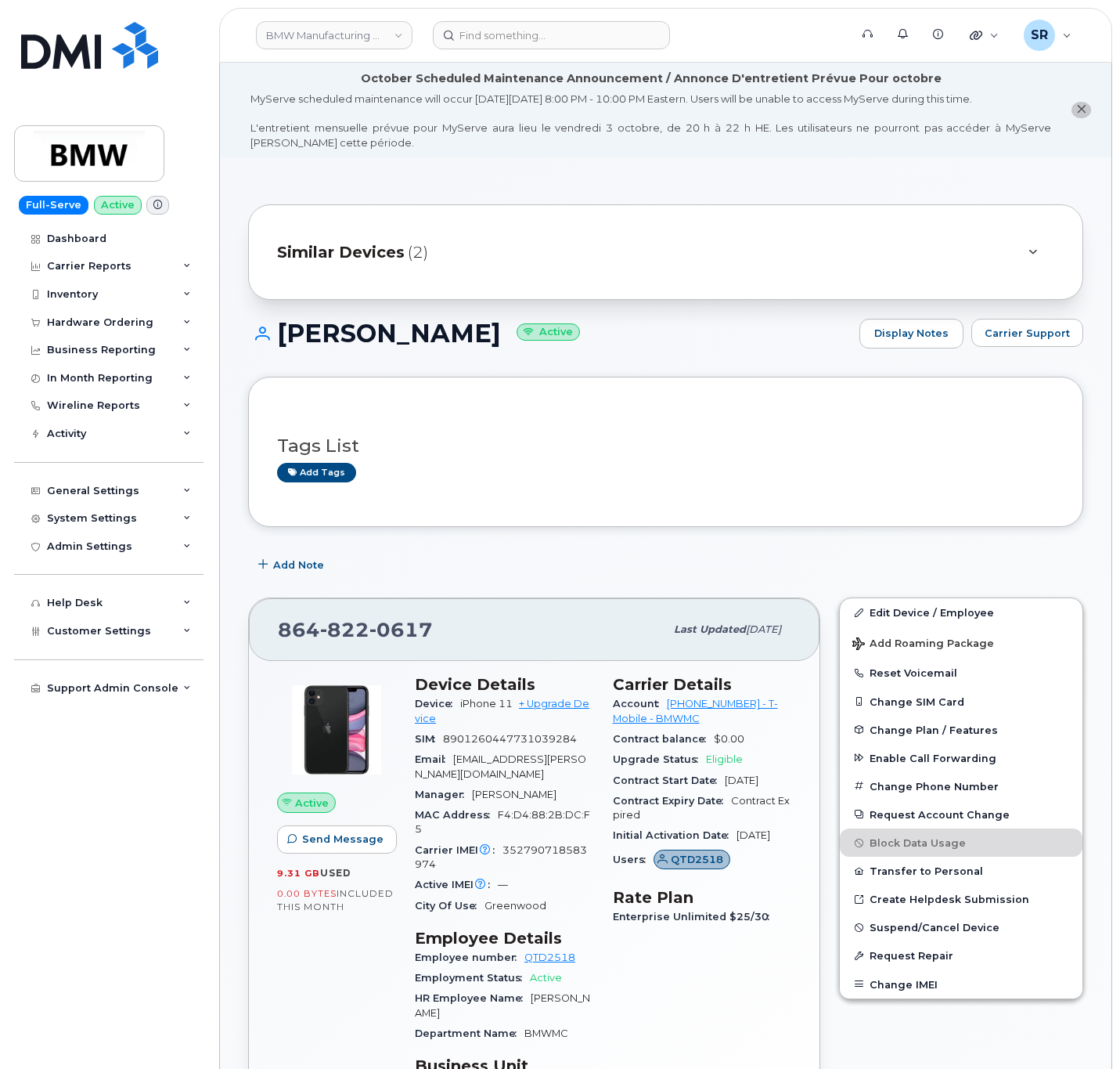
drag, startPoint x: 489, startPoint y: 334, endPoint x: 282, endPoint y: 337, distance: 207.0
click at [282, 337] on h1 "Quenisha Franks Active" at bounding box center [550, 334] width 604 height 28
copy h1 "Quenisha Franks"
drag, startPoint x: 665, startPoint y: 705, endPoint x: 701, endPoint y: 722, distance: 39.8
click at [701, 722] on div "Account 972523090 - T-Mobile - BMWMC" at bounding box center [702, 711] width 179 height 36
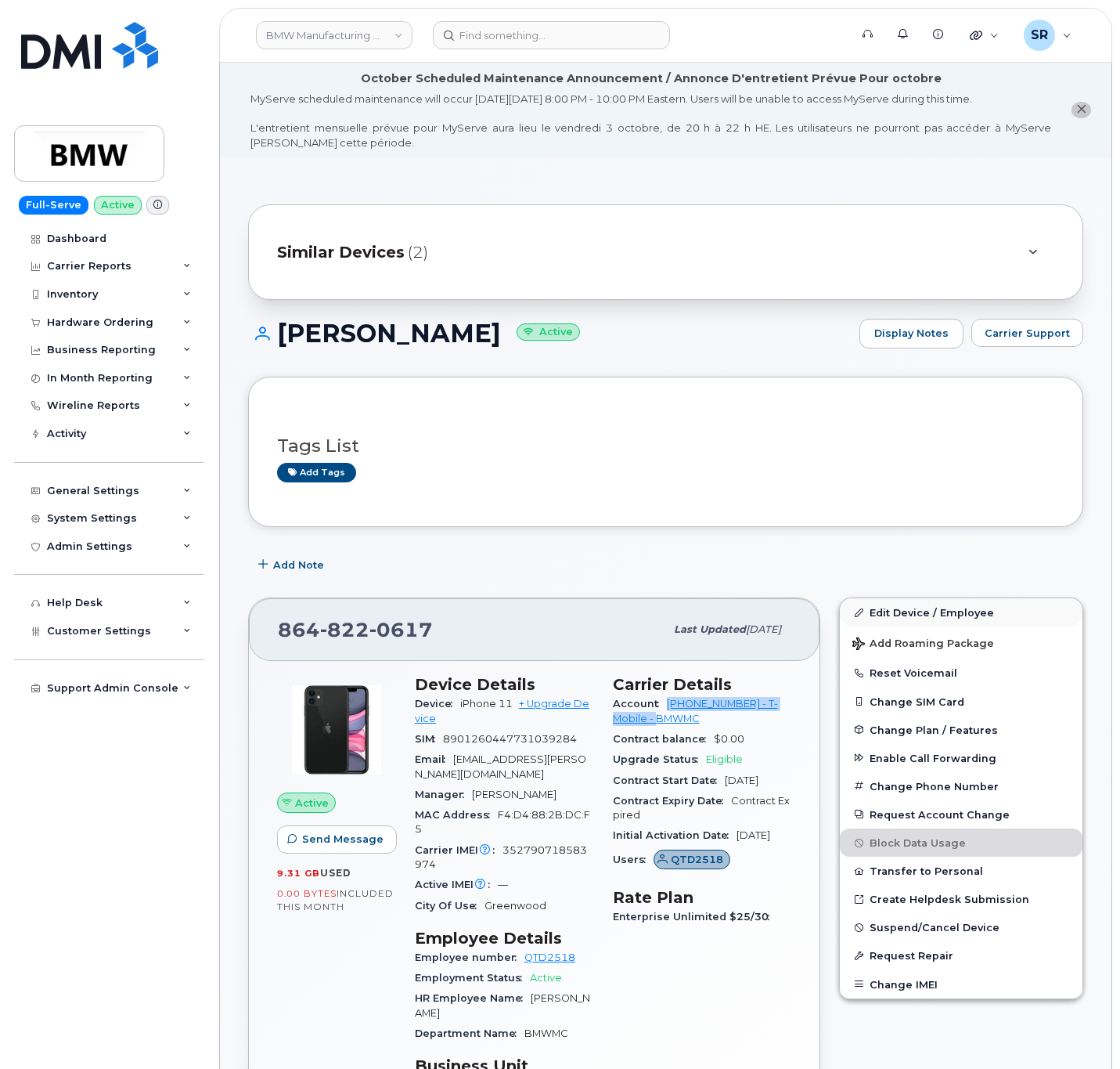
copy link "972523090 - T-Mobile - BMWMC"
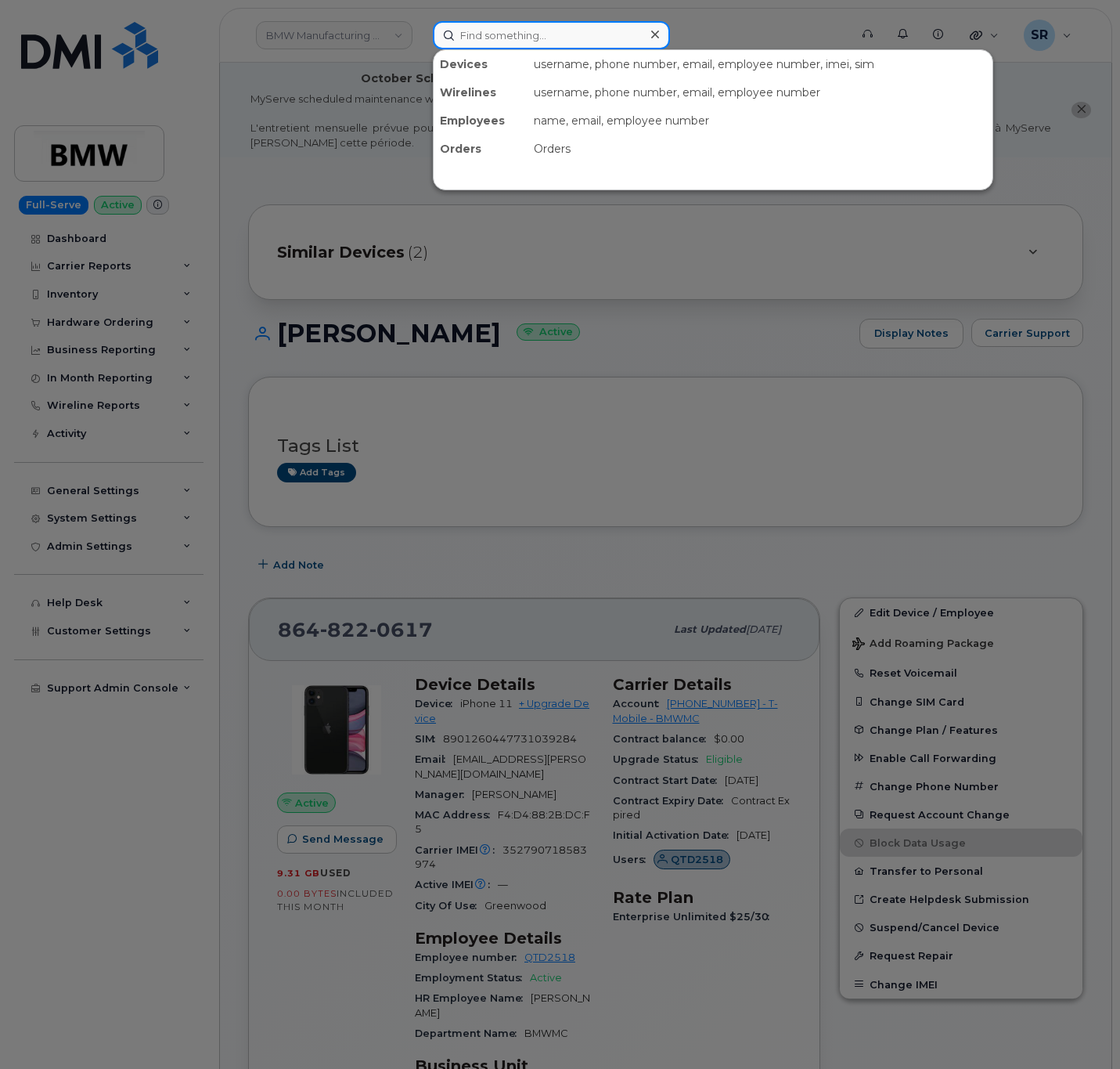
click at [541, 24] on input at bounding box center [552, 35] width 237 height 29
paste input "306-371-9703"
type input "306-371-9703"
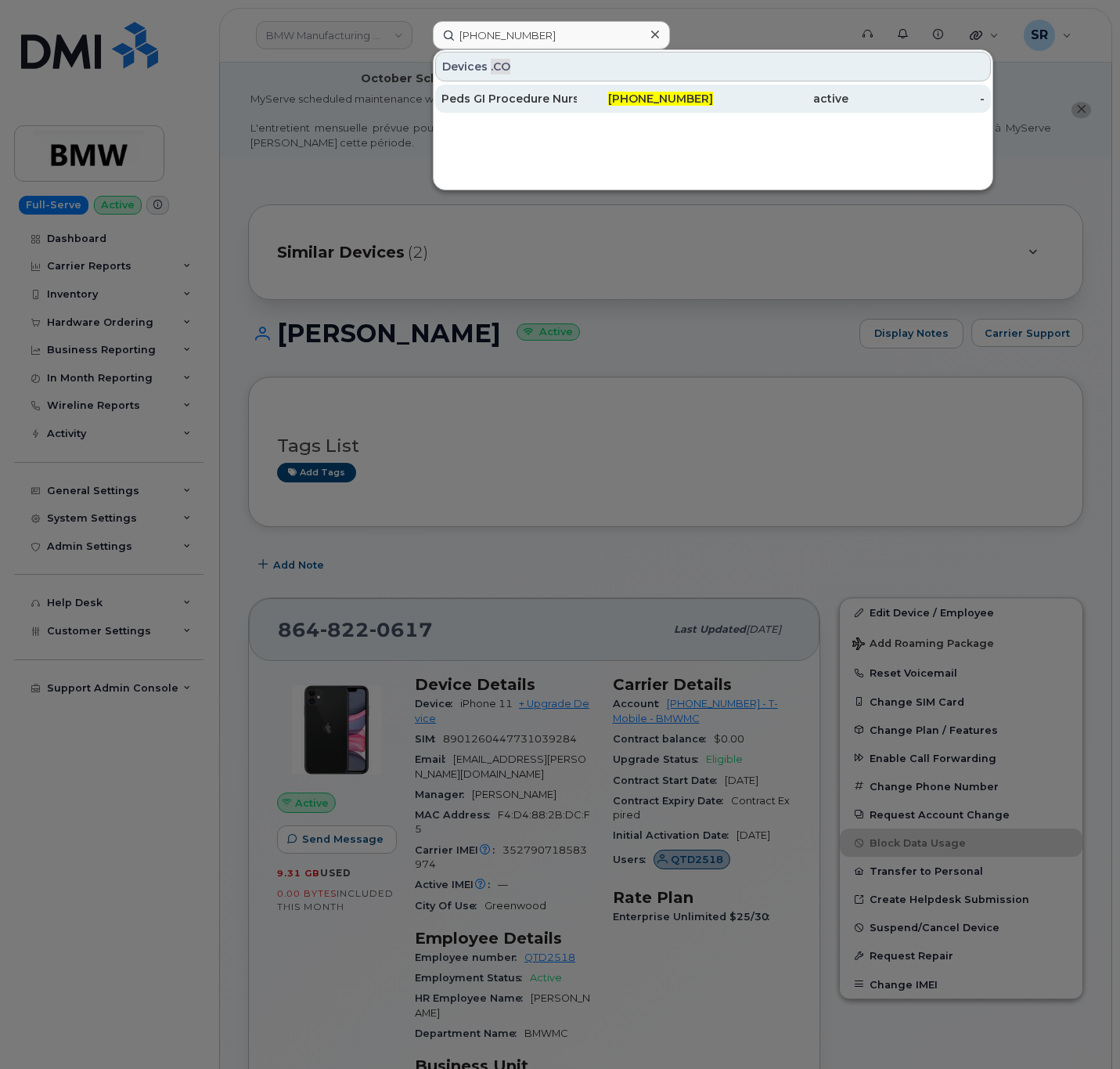
click at [560, 99] on div "Peds GI Procedure Nurse" at bounding box center [509, 99] width 135 height 16
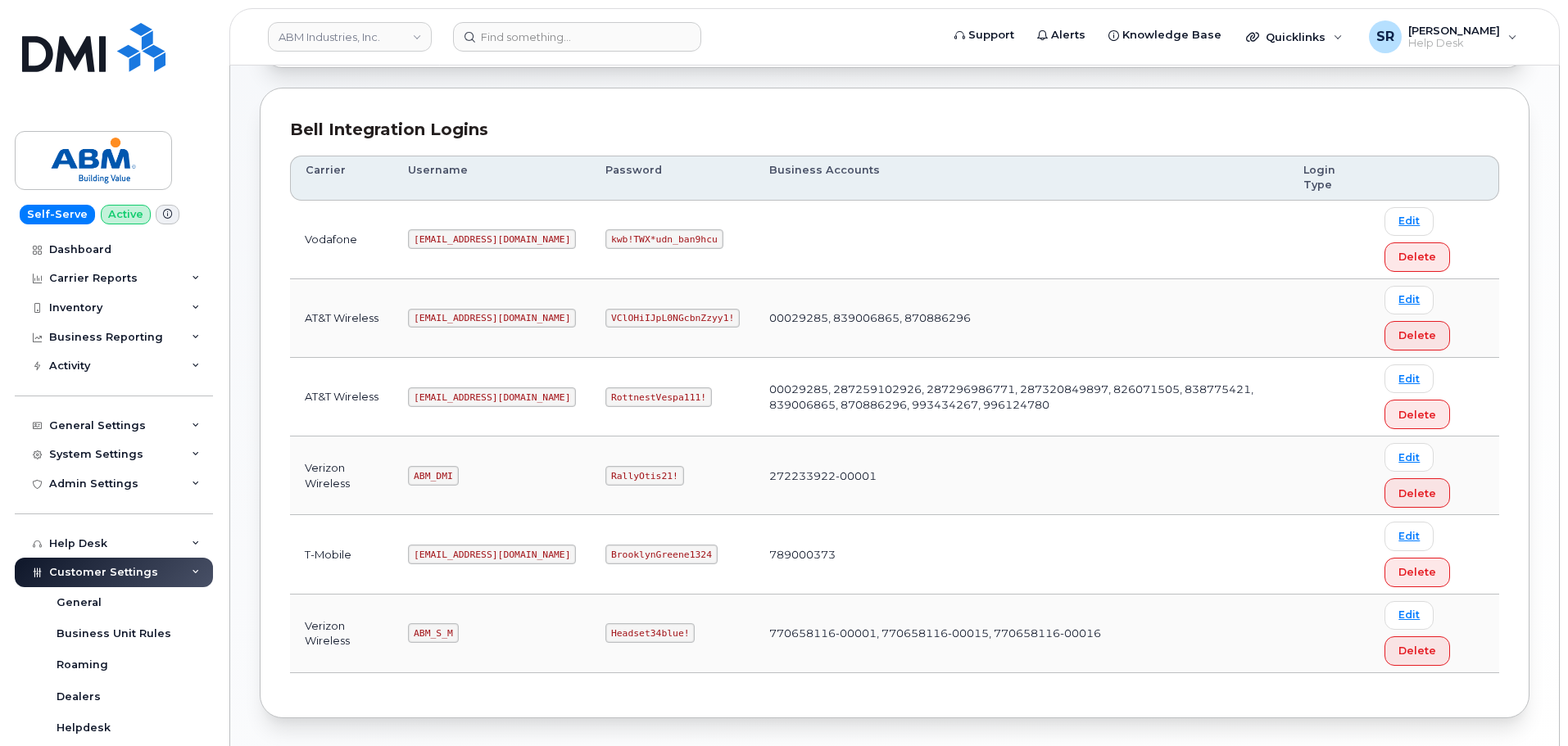
scroll to position [257, 0]
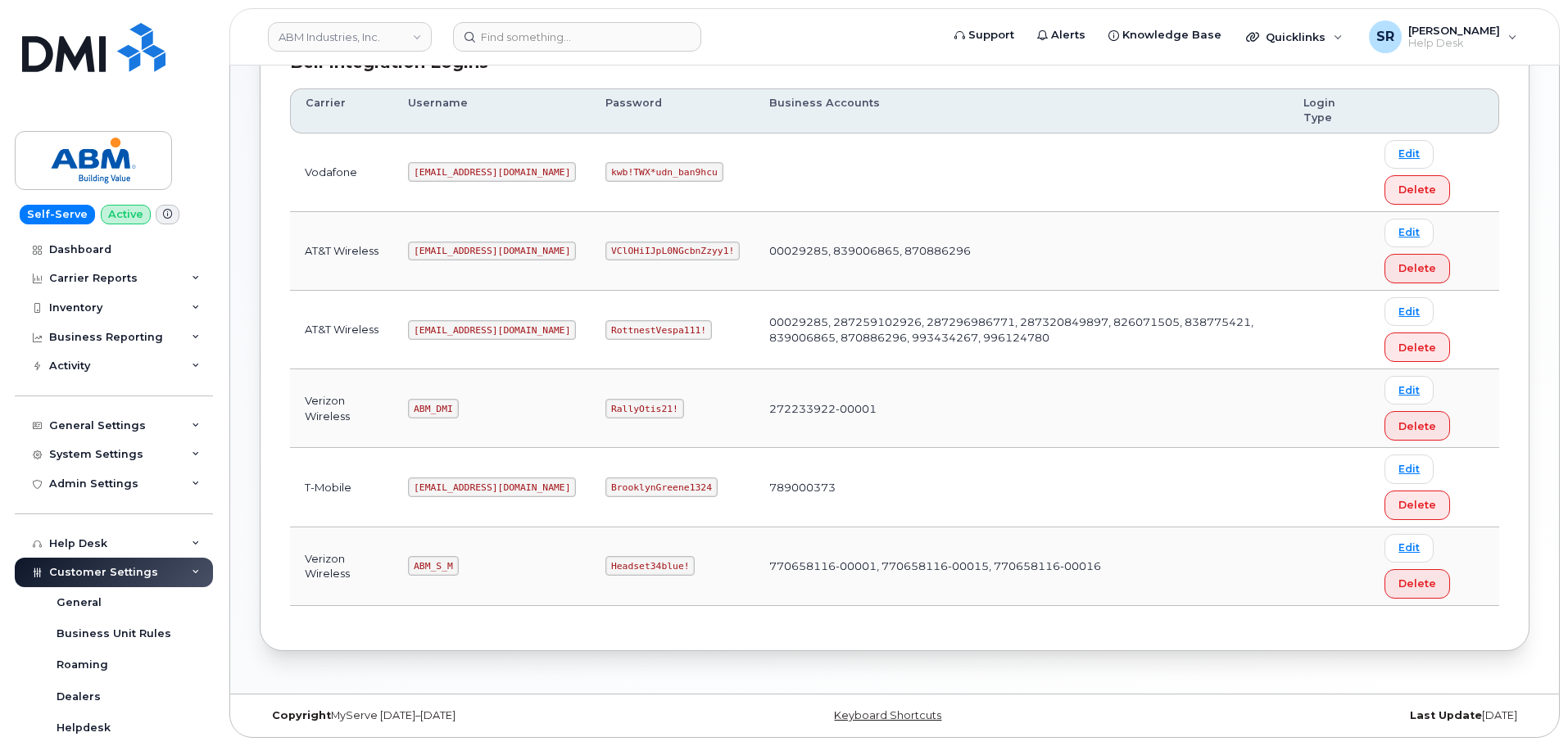
click at [384, 286] on td "AT&T Wireless" at bounding box center [342, 251] width 103 height 79
click at [457, 334] on code "[EMAIL_ADDRESS][DOMAIN_NAME]" at bounding box center [491, 330] width 168 height 20
copy code "[EMAIL_ADDRESS][DOMAIN_NAME]"
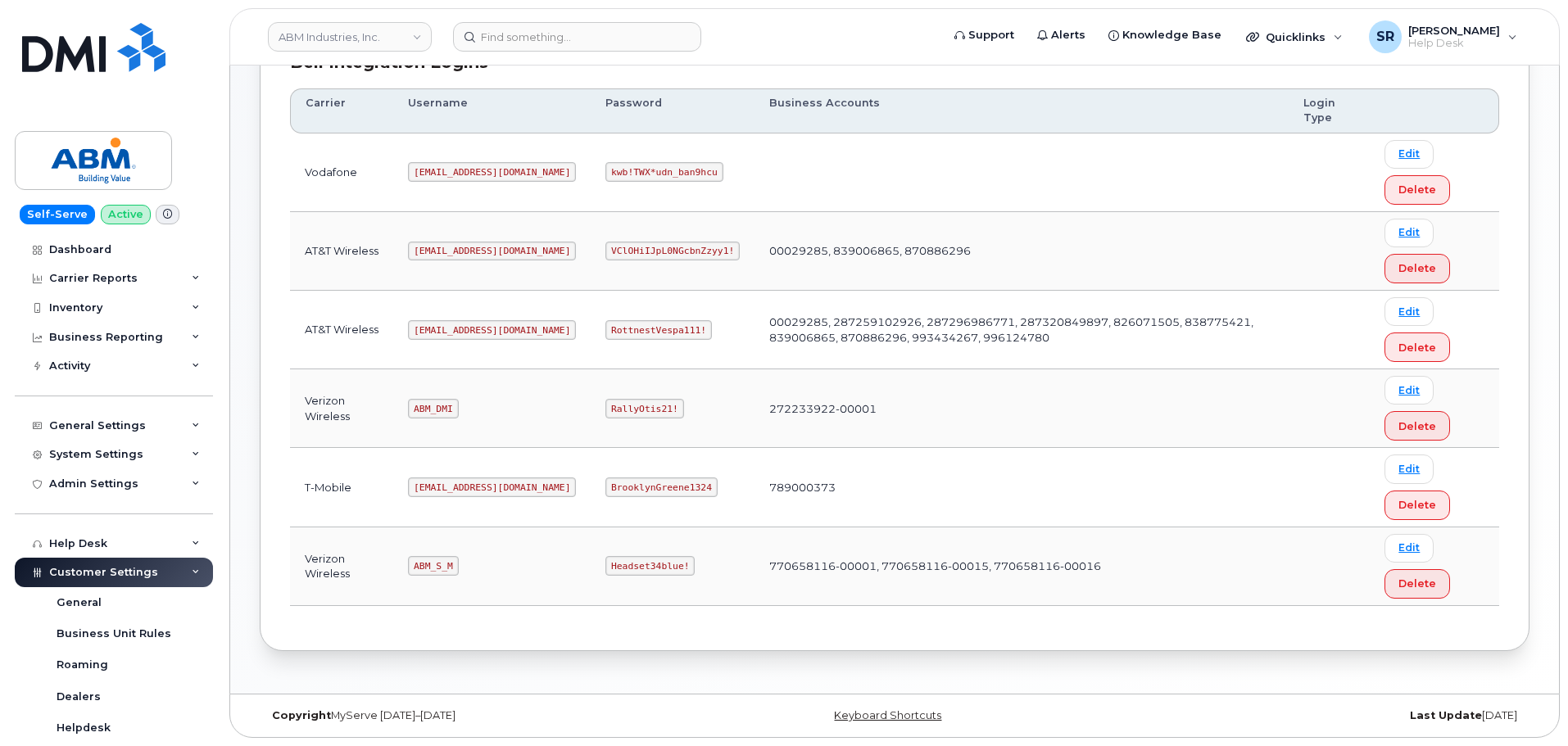
click at [605, 322] on code "RottnestVespa111!" at bounding box center [659, 330] width 107 height 20
click at [605, 330] on code "RottnestVespa111!" at bounding box center [659, 330] width 107 height 20
copy code "RottnestVespa111!"
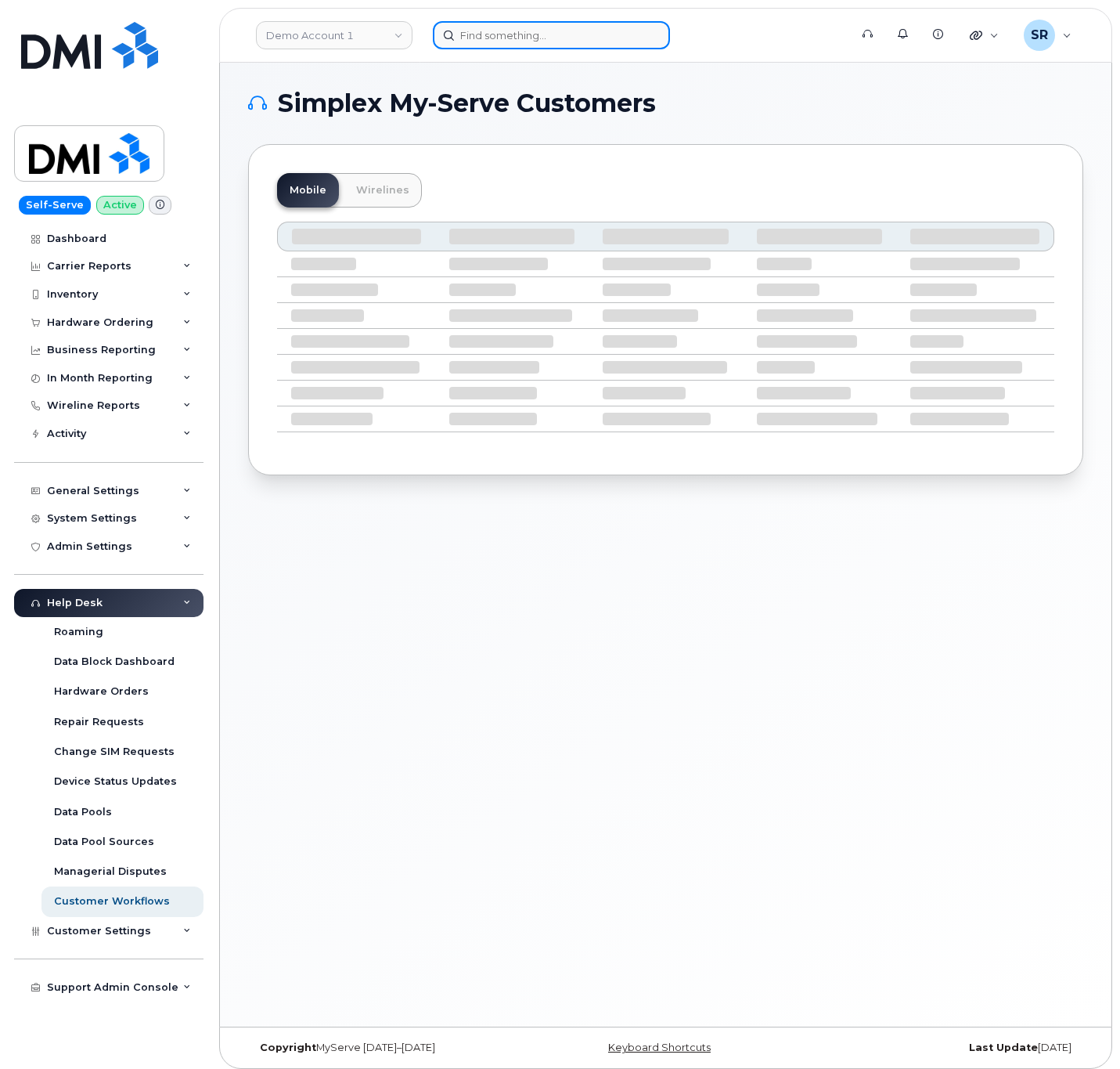
click at [586, 43] on input at bounding box center [552, 35] width 237 height 29
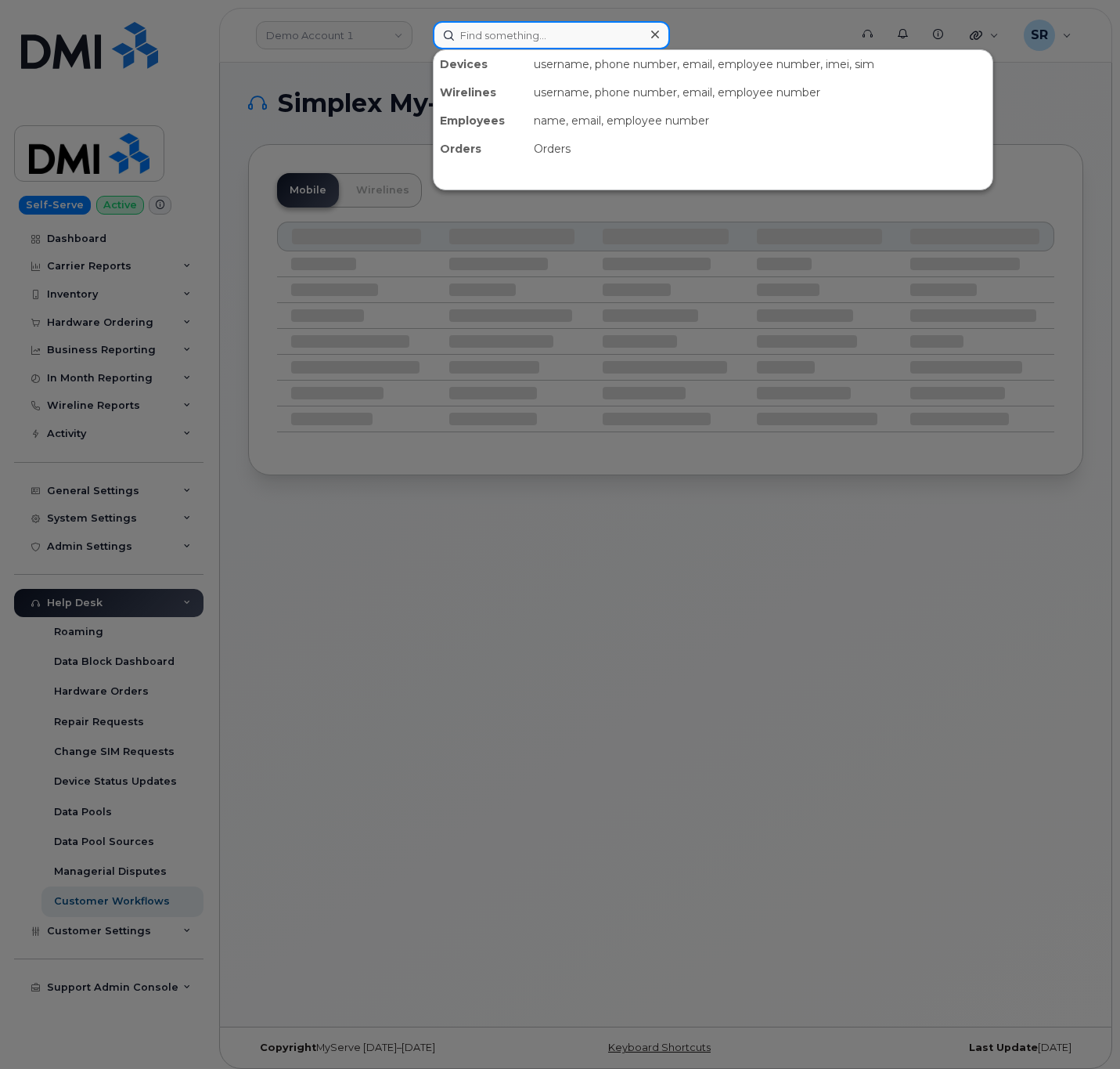
paste input "4344410615"
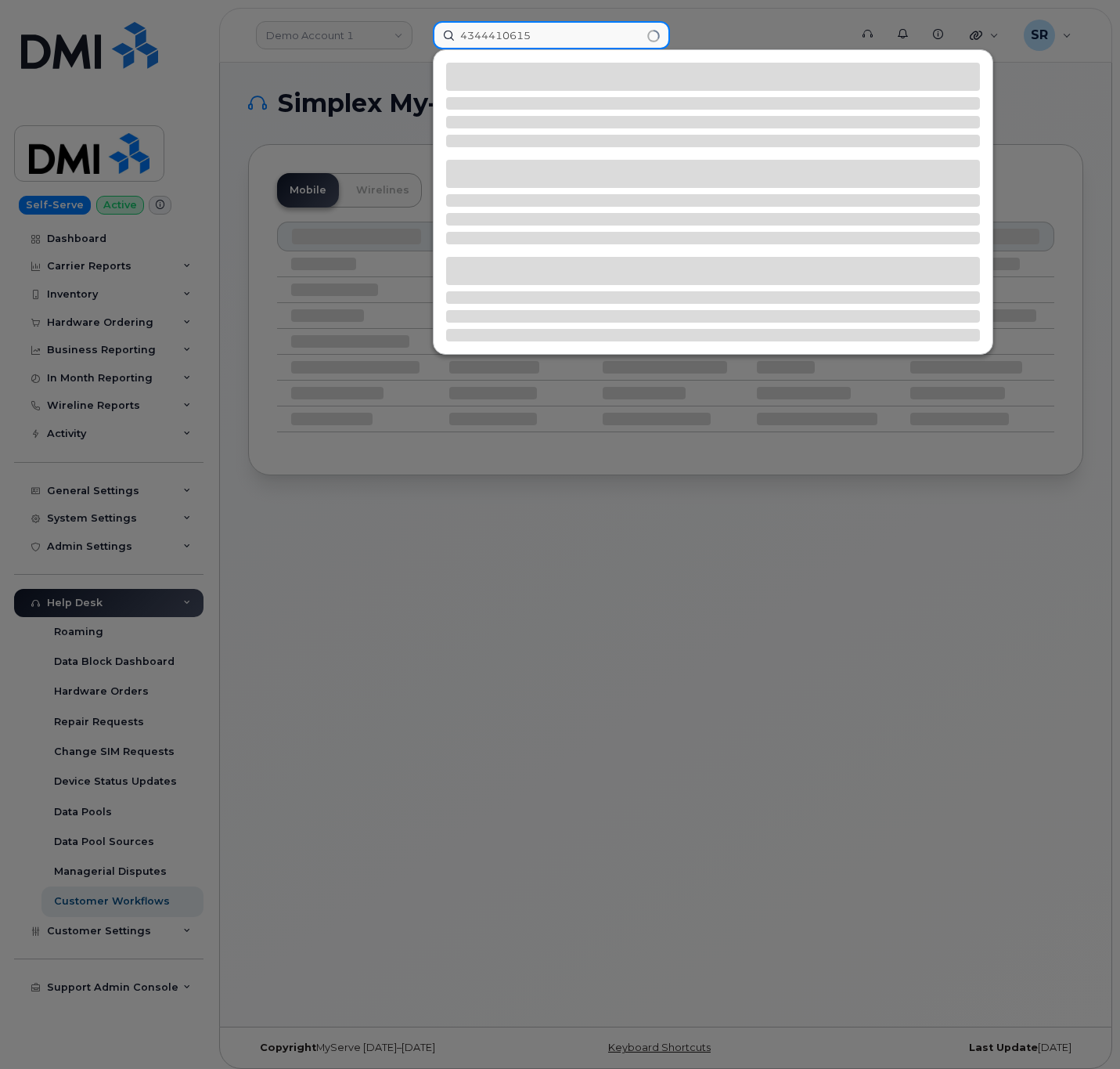
type input "4344410615"
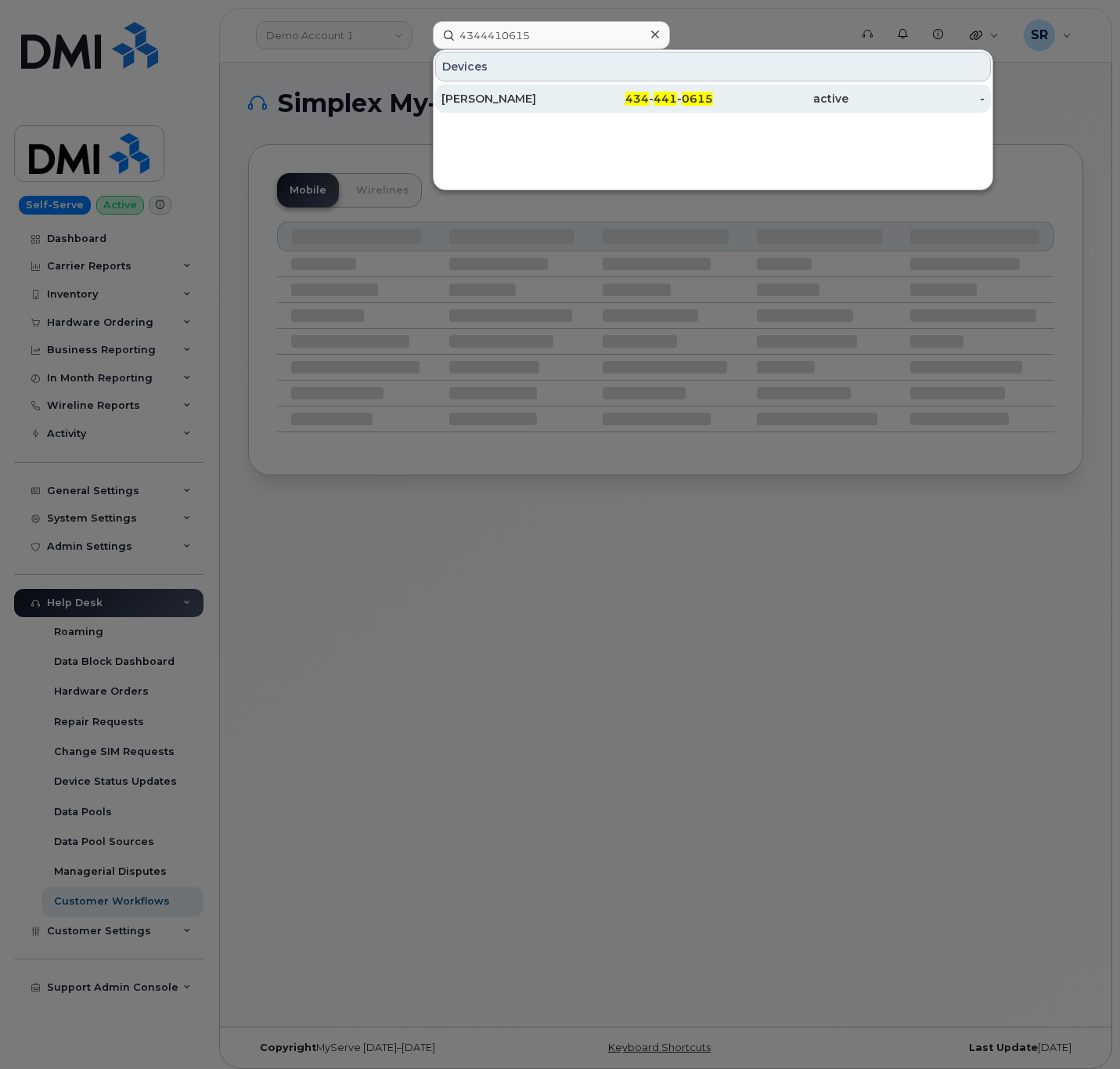
click at [542, 92] on div "[PERSON_NAME]" at bounding box center [509, 99] width 135 height 29
